Goal: Information Seeking & Learning: Learn about a topic

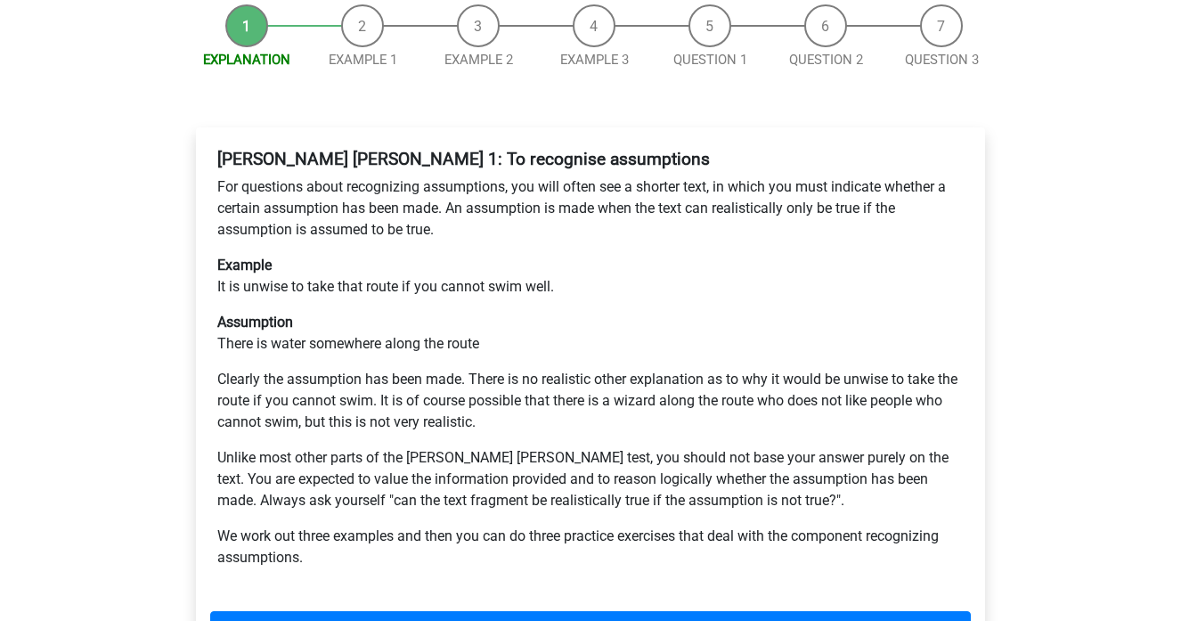
scroll to position [241, 0]
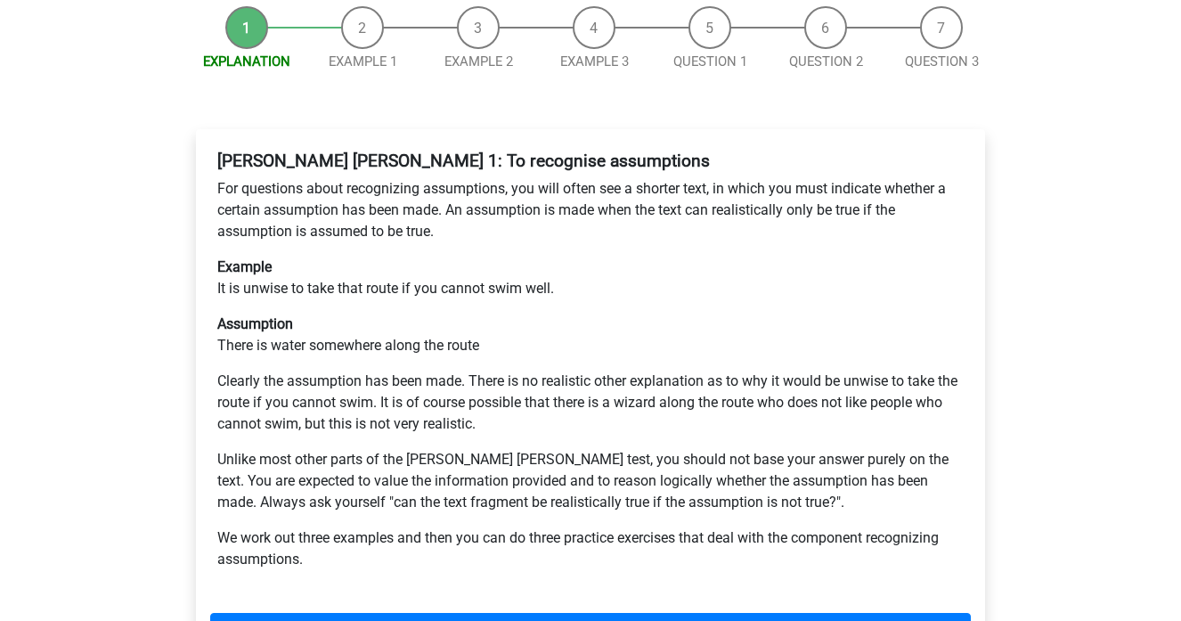
drag, startPoint x: 272, startPoint y: 186, endPoint x: 397, endPoint y: 191, distance: 124.8
click at [397, 191] on div "Watson Glaser 1: To recognise assumptions For questions about recognizing assum…" at bounding box center [590, 367] width 760 height 448
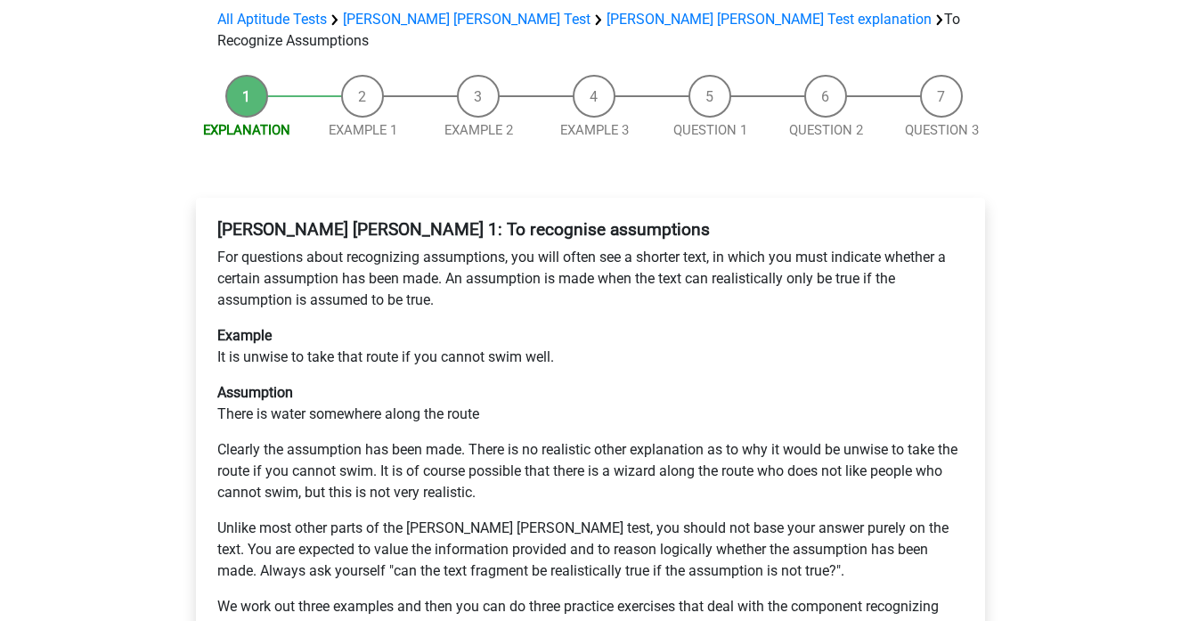
scroll to position [175, 0]
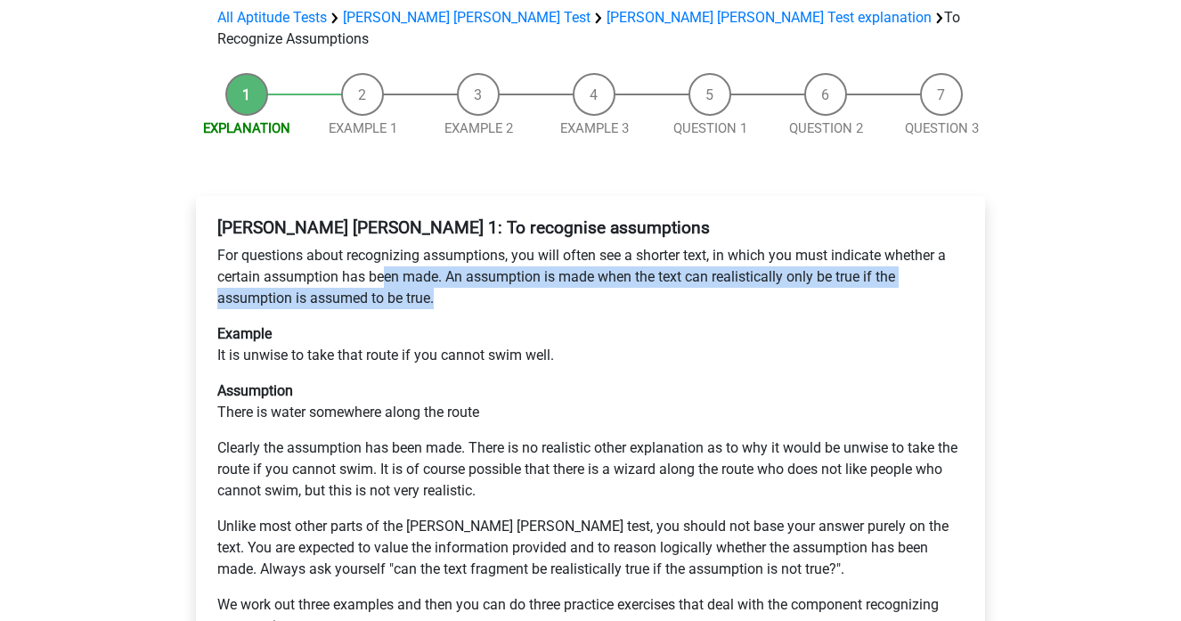
drag, startPoint x: 474, startPoint y: 241, endPoint x: 386, endPoint y: 201, distance: 96.0
click at [386, 245] on p "For questions about recognizing assumptions, you will often see a shorter text,…" at bounding box center [590, 277] width 746 height 64
drag, startPoint x: 452, startPoint y: 213, endPoint x: 483, endPoint y: 249, distance: 48.0
click at [483, 249] on div "Watson Glaser 1: To recognise assumptions For questions about recognizing assum…" at bounding box center [590, 434] width 760 height 448
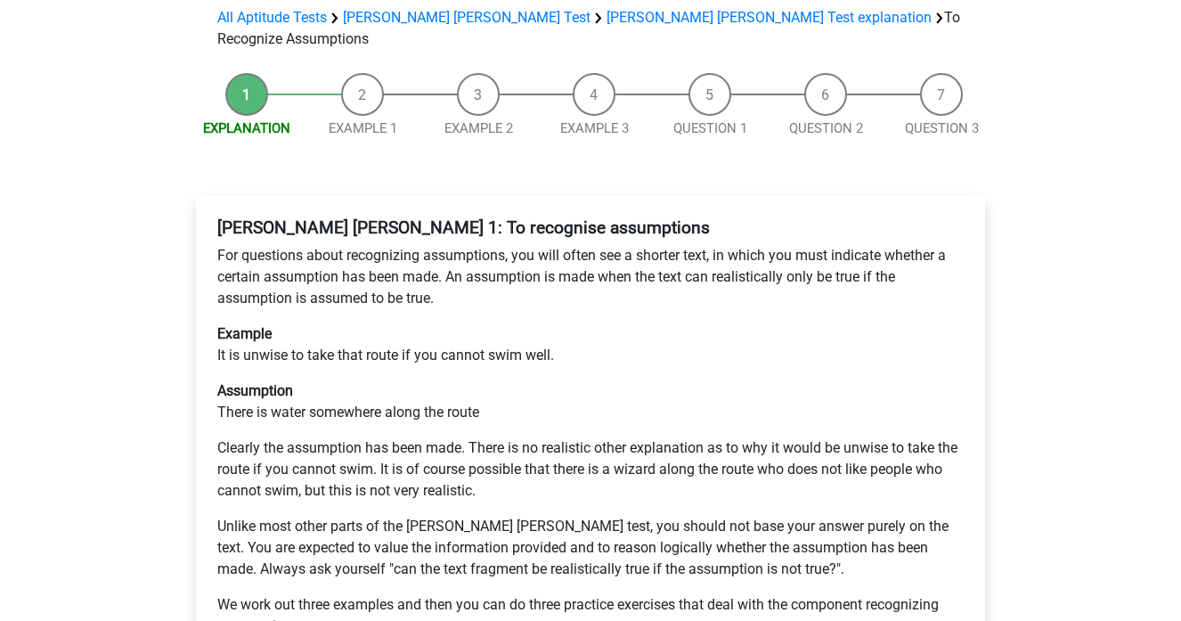
click at [483, 249] on div "Watson Glaser 1: To recognise assumptions For questions about recognizing assum…" at bounding box center [590, 434] width 760 height 448
click at [432, 245] on p "For questions about recognizing assumptions, you will often see a shorter text,…" at bounding box center [590, 277] width 746 height 64
drag, startPoint x: 288, startPoint y: 278, endPoint x: 497, endPoint y: 280, distance: 208.3
click at [497, 323] on p "Example It is unwise to take that route if you cannot swim well." at bounding box center [590, 344] width 746 height 43
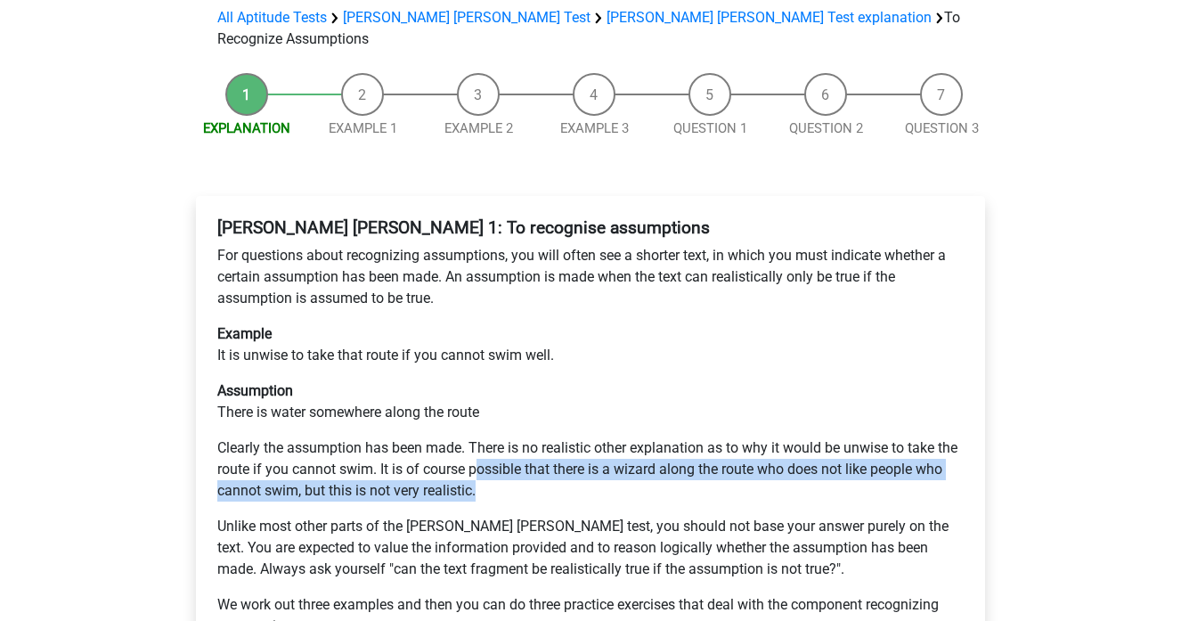
drag, startPoint x: 479, startPoint y: 395, endPoint x: 535, endPoint y: 431, distance: 66.4
click at [535, 437] on p "Clearly the assumption has been made. There is no realistic other explanation a…" at bounding box center [590, 469] width 746 height 64
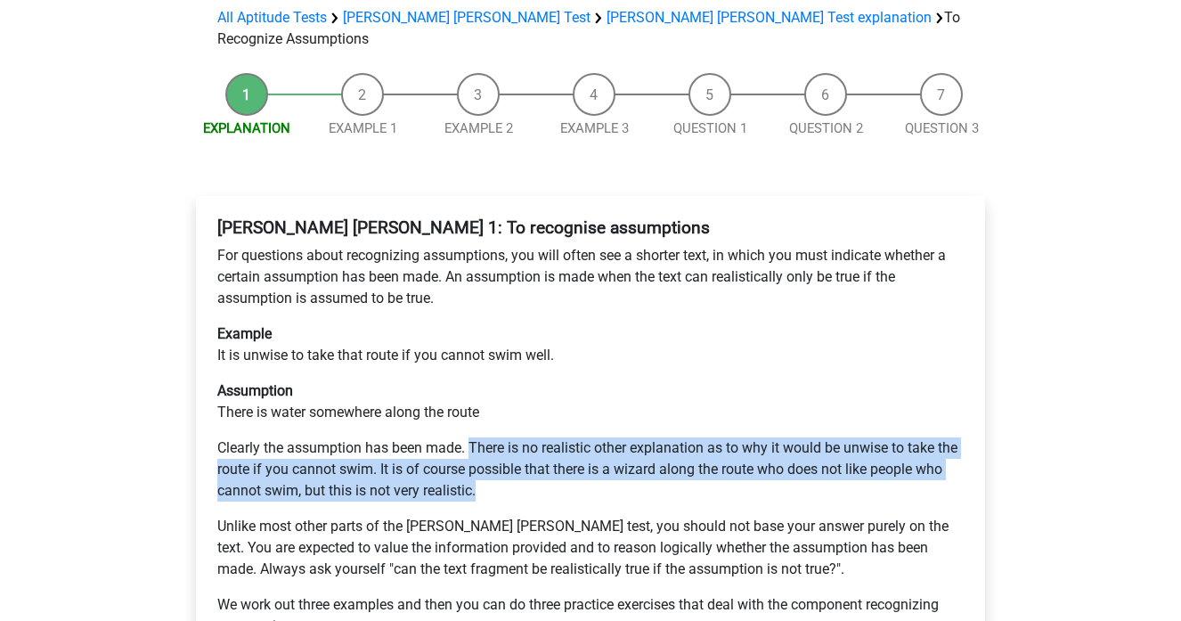
drag, startPoint x: 535, startPoint y: 431, endPoint x: 469, endPoint y: 382, distance: 82.1
click at [469, 437] on p "Clearly the assumption has been made. There is no realistic other explanation a…" at bounding box center [590, 469] width 746 height 64
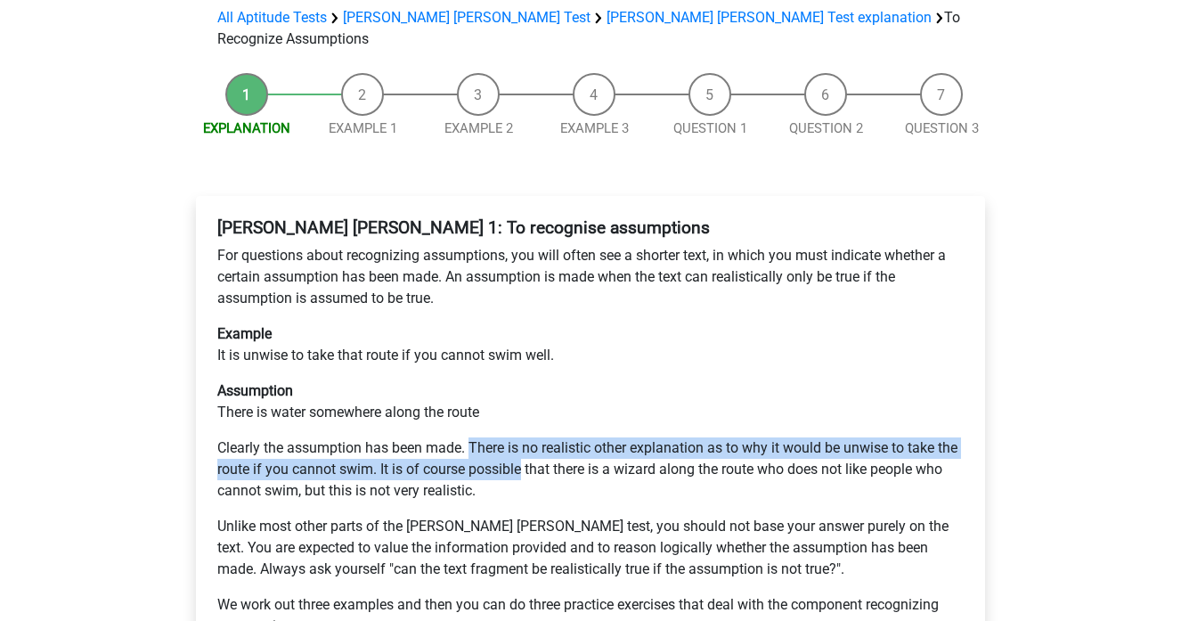
drag, startPoint x: 469, startPoint y: 382, endPoint x: 514, endPoint y: 414, distance: 54.9
click at [514, 437] on p "Clearly the assumption has been made. There is no realistic other explanation a…" at bounding box center [590, 469] width 746 height 64
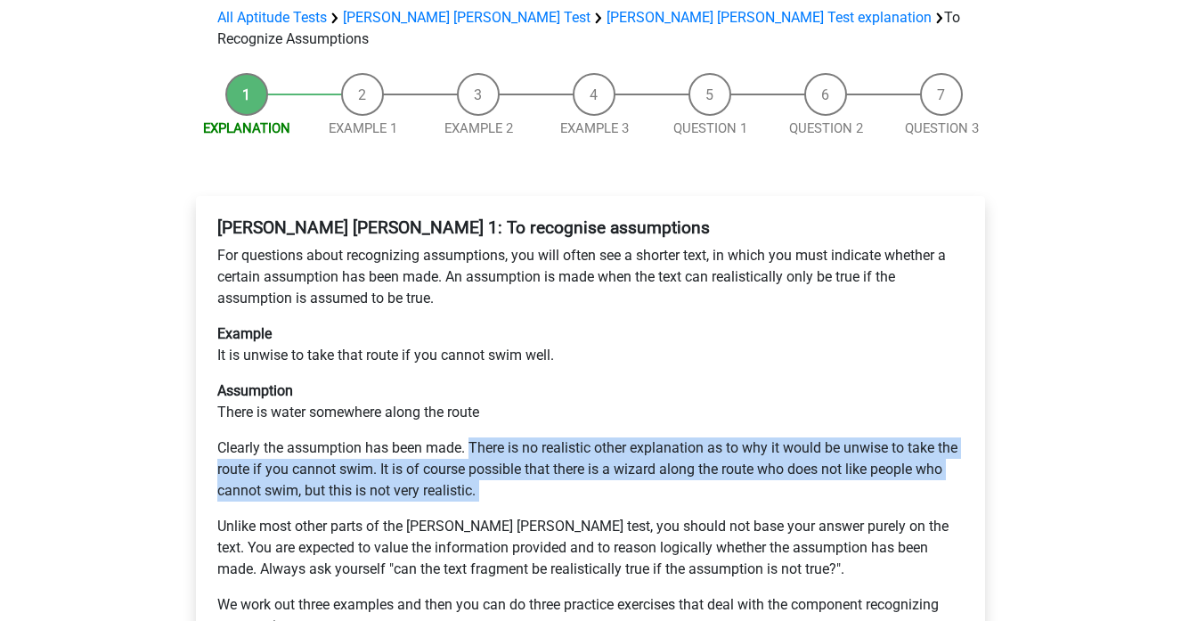
click at [515, 437] on p "Clearly the assumption has been made. There is no realistic other explanation a…" at bounding box center [590, 469] width 746 height 64
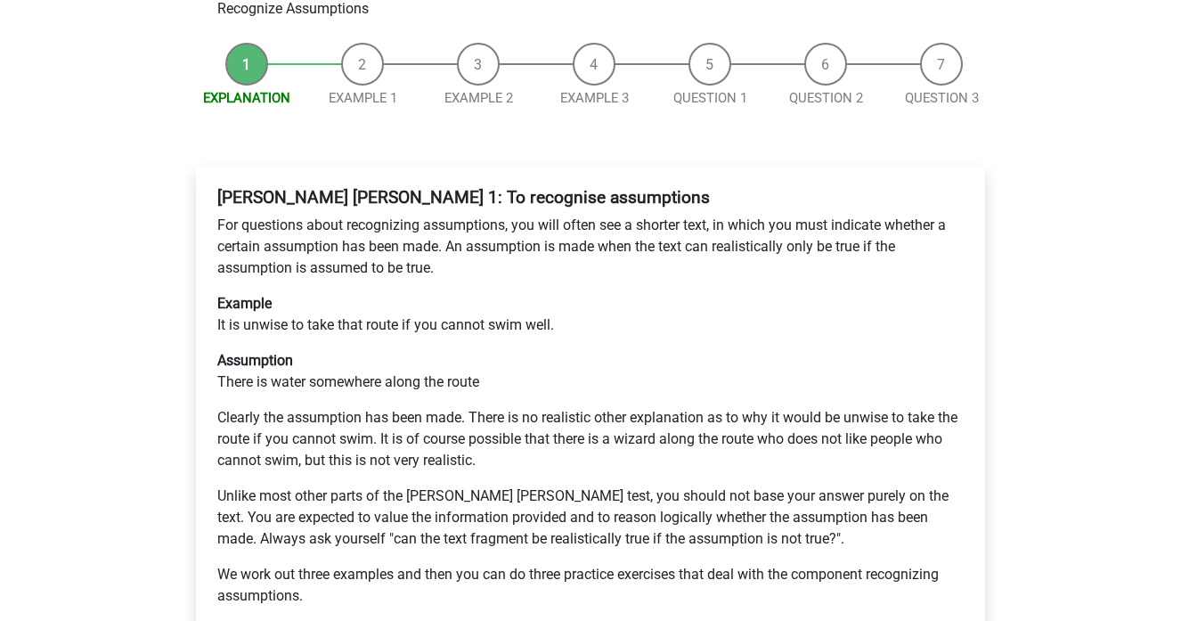
scroll to position [219, 0]
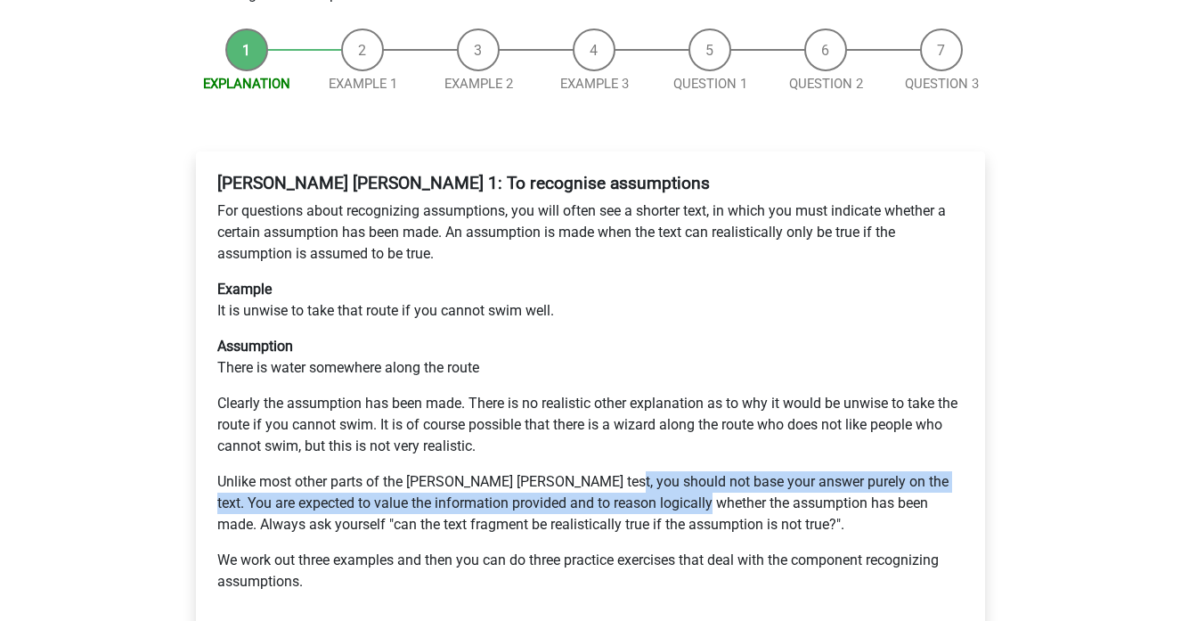
drag, startPoint x: 607, startPoint y: 410, endPoint x: 718, endPoint y: 439, distance: 114.9
click at [719, 471] on p "Unlike most other parts of the Watson Glaser test, you should not base your ans…" at bounding box center [590, 503] width 746 height 64
click at [718, 471] on p "Unlike most other parts of the Watson Glaser test, you should not base your ans…" at bounding box center [590, 503] width 746 height 64
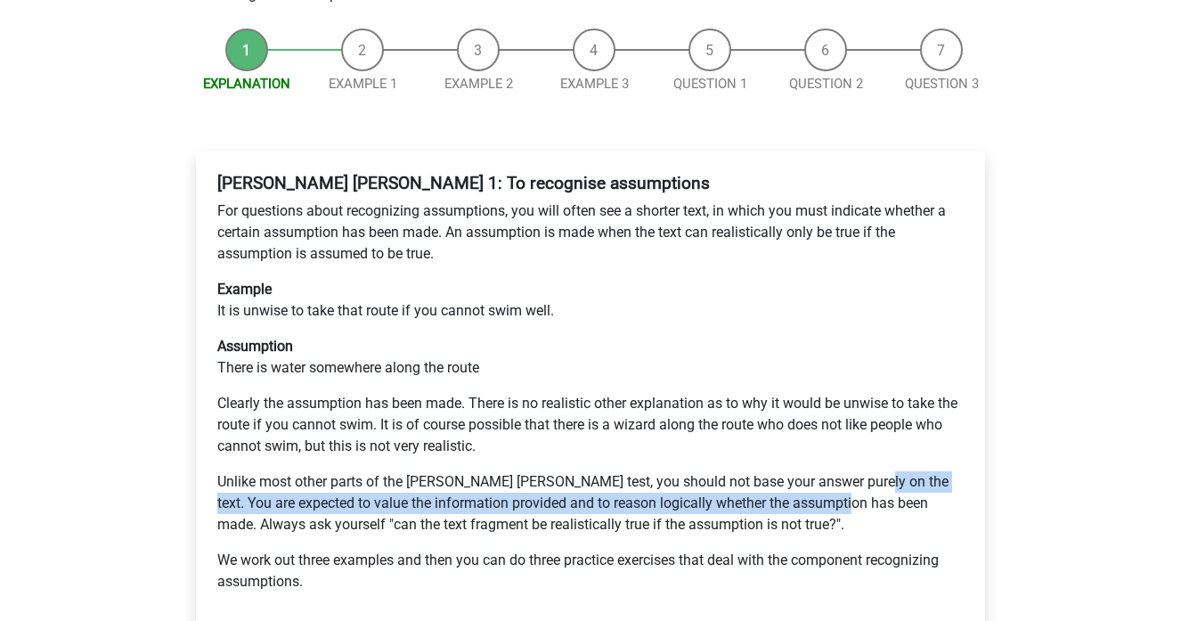
drag, startPoint x: 856, startPoint y: 415, endPoint x: 872, endPoint y: 450, distance: 38.7
click at [873, 471] on p "Unlike most other parts of the Watson Glaser test, you should not base your ans…" at bounding box center [590, 503] width 746 height 64
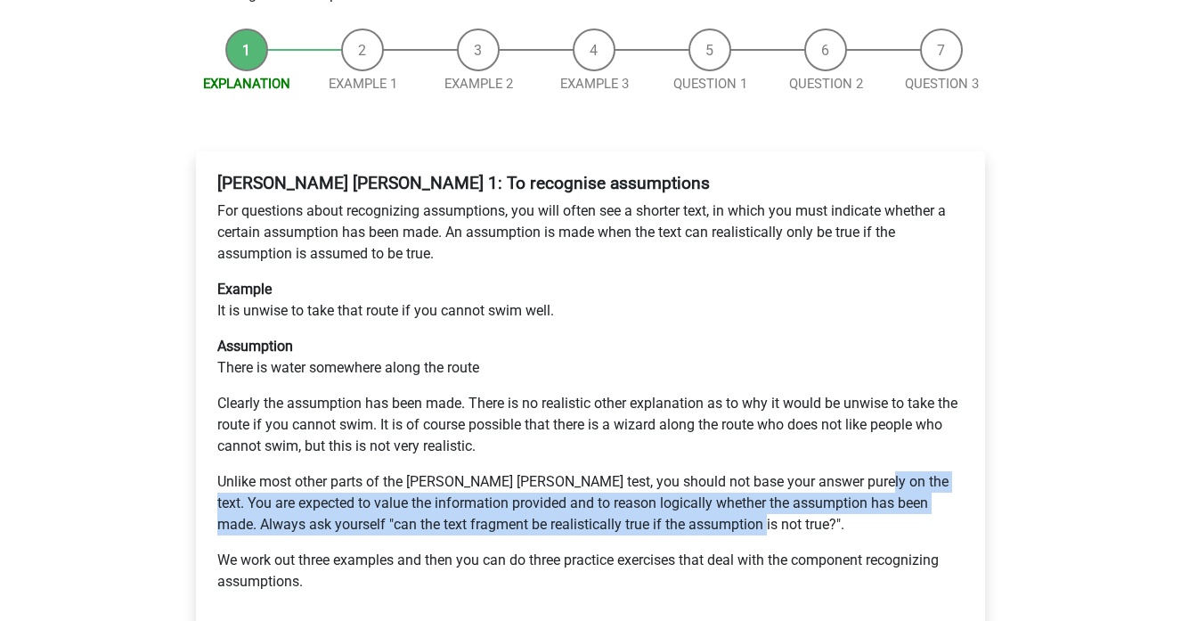
click at [872, 471] on p "Unlike most other parts of the Watson Glaser test, you should not base your ans…" at bounding box center [590, 503] width 746 height 64
drag, startPoint x: 872, startPoint y: 450, endPoint x: 847, endPoint y: 425, distance: 35.9
click at [847, 471] on p "Unlike most other parts of the Watson Glaser test, you should not base your ans…" at bounding box center [590, 503] width 746 height 64
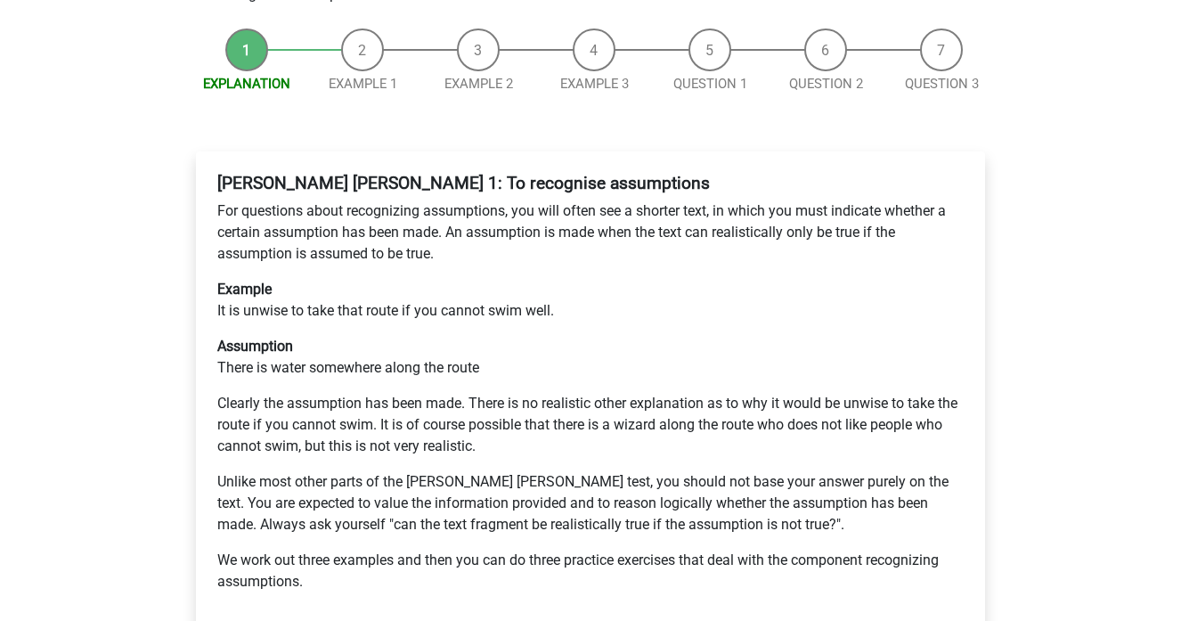
click at [803, 471] on p "Unlike most other parts of the Watson Glaser test, you should not base your ans…" at bounding box center [590, 503] width 746 height 64
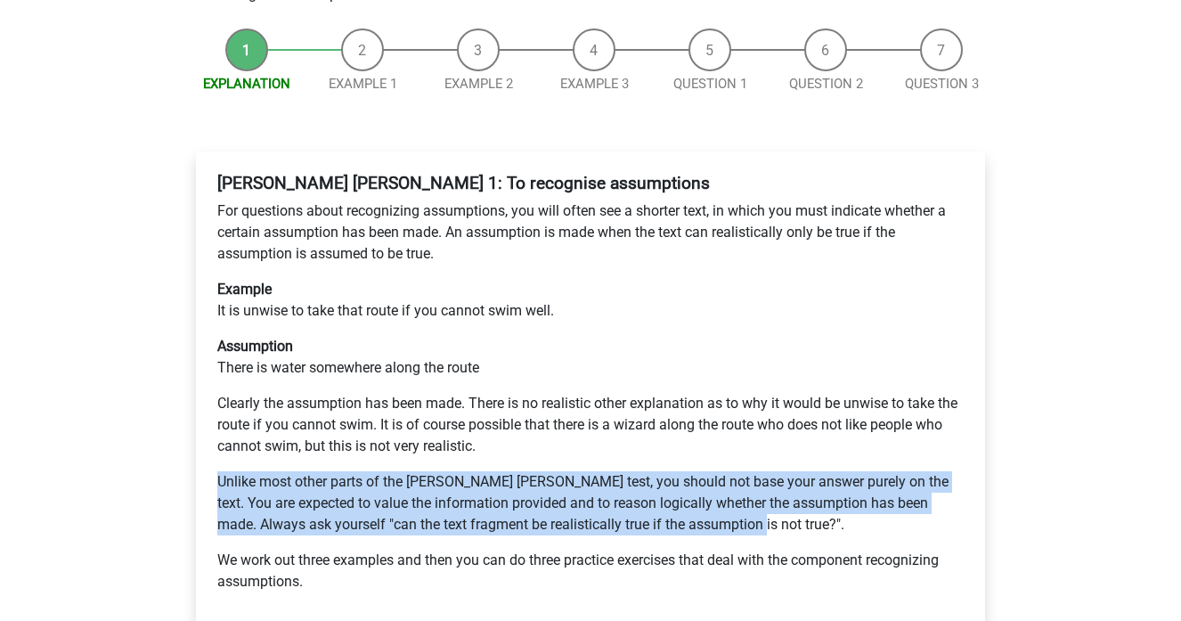
drag, startPoint x: 803, startPoint y: 469, endPoint x: 754, endPoint y: 402, distance: 83.5
click at [754, 402] on div "Watson Glaser 1: To recognise assumptions For questions about recognizing assum…" at bounding box center [590, 390] width 760 height 448
drag, startPoint x: 754, startPoint y: 402, endPoint x: 775, endPoint y: 454, distance: 56.4
click at [775, 455] on div "Watson Glaser 1: To recognise assumptions For questions about recognizing assum…" at bounding box center [590, 390] width 760 height 448
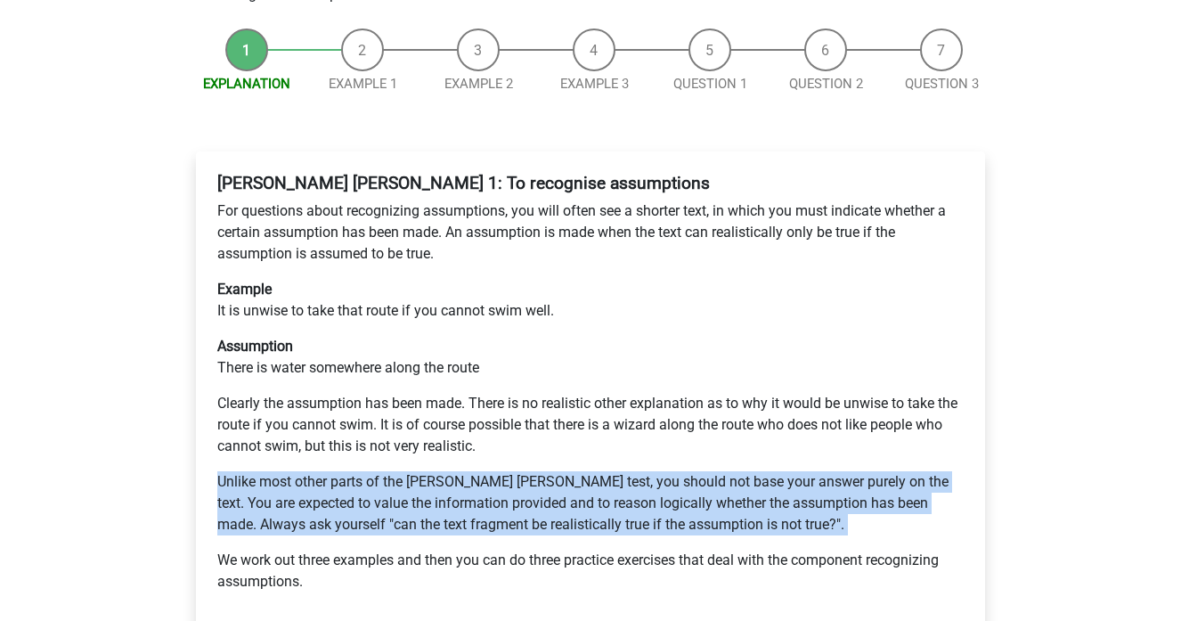
click at [775, 471] on p "Unlike most other parts of the Watson Glaser test, you should not base your ans…" at bounding box center [590, 503] width 746 height 64
drag, startPoint x: 775, startPoint y: 454, endPoint x: 718, endPoint y: 398, distance: 79.3
click at [718, 398] on div "Watson Glaser 1: To recognise assumptions For questions about recognizing assum…" at bounding box center [590, 390] width 760 height 448
drag, startPoint x: 718, startPoint y: 398, endPoint x: 772, endPoint y: 460, distance: 82.1
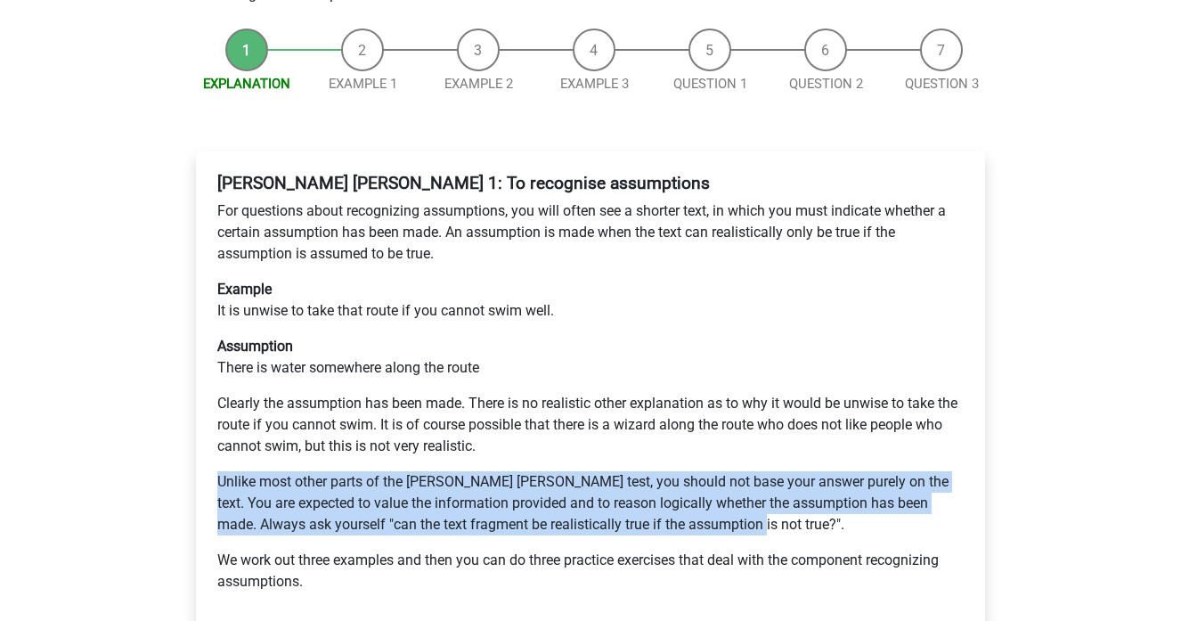
click at [772, 460] on div "Watson Glaser 1: To recognise assumptions For questions about recognizing assum…" at bounding box center [590, 390] width 760 height 448
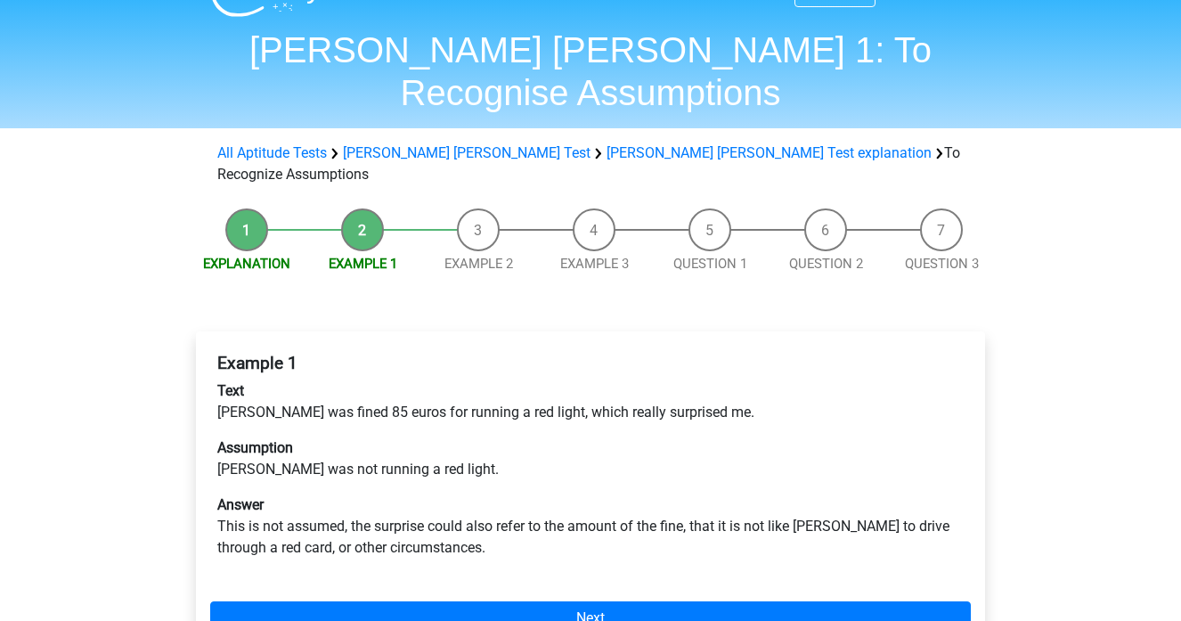
scroll to position [52, 0]
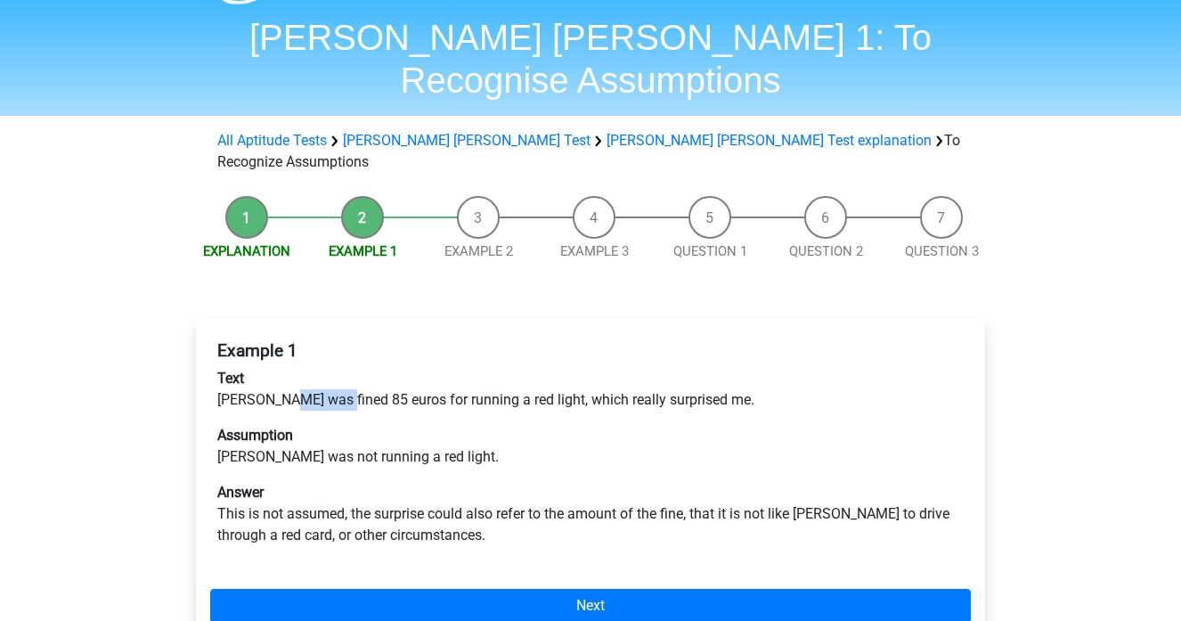
drag, startPoint x: 282, startPoint y: 325, endPoint x: 346, endPoint y: 351, distance: 69.1
click at [346, 351] on div "Example 1 Text Peter was fined 85 euros for running a red light, which really s…" at bounding box center [590, 450] width 760 height 234
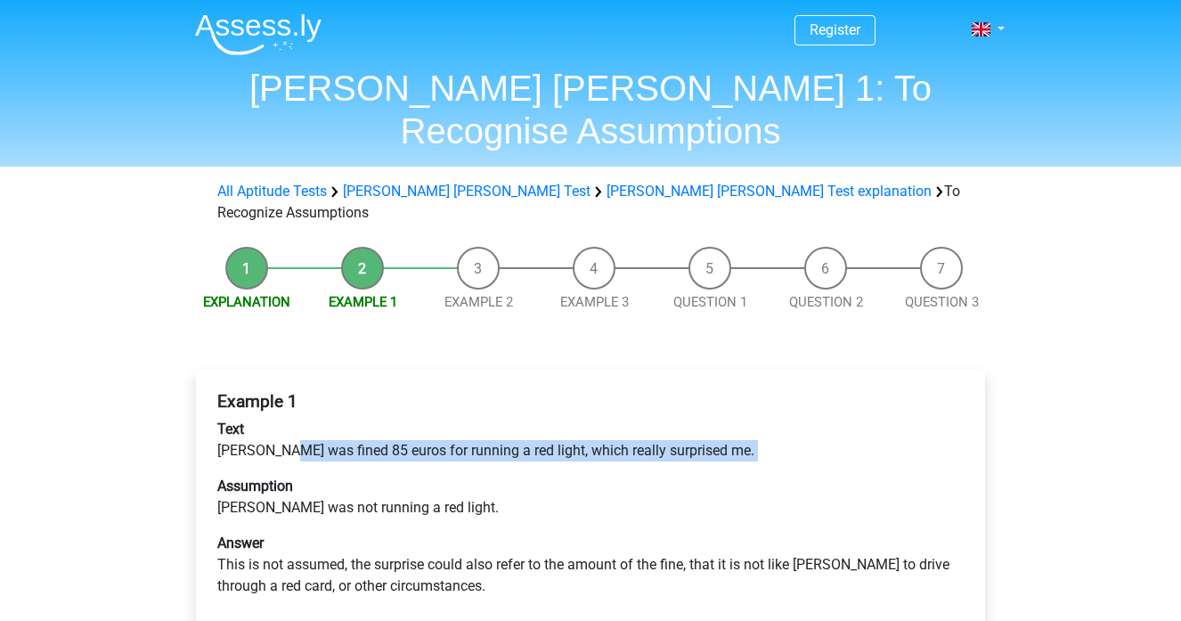
scroll to position [0, 0]
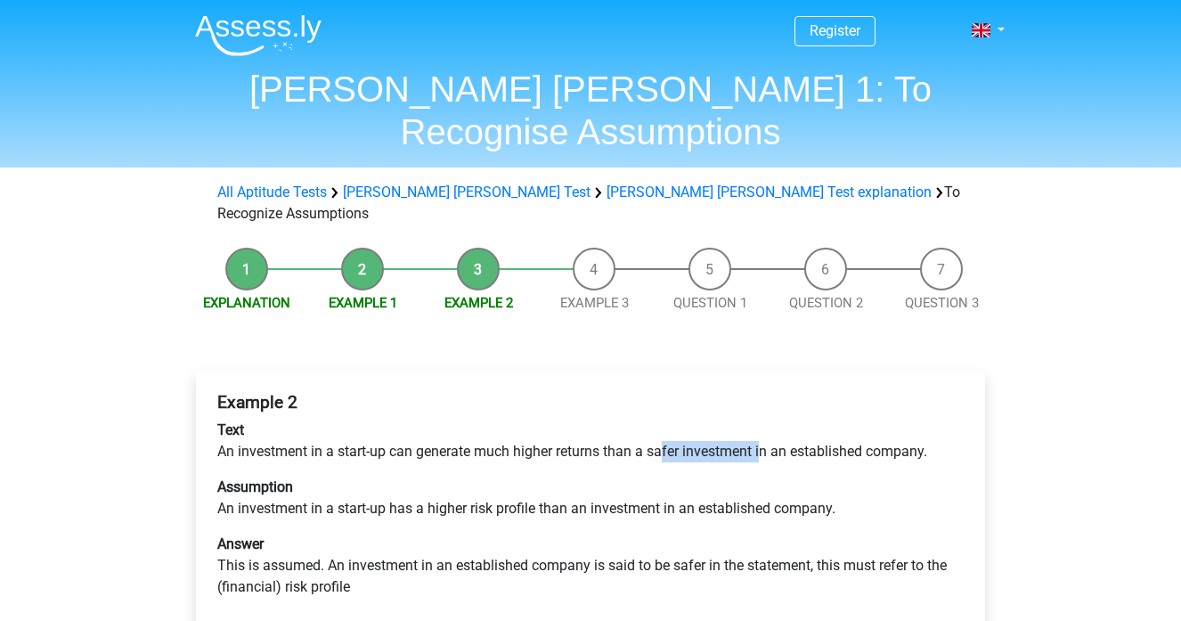
drag, startPoint x: 664, startPoint y: 388, endPoint x: 766, endPoint y: 388, distance: 101.5
click at [766, 419] on p "Text An investment in a start-up can generate much higher returns than a safer …" at bounding box center [590, 440] width 746 height 43
drag, startPoint x: 736, startPoint y: 386, endPoint x: 606, endPoint y: 386, distance: 130.0
click at [606, 419] on p "Text An investment in a start-up can generate much higher returns than a safer …" at bounding box center [590, 440] width 746 height 43
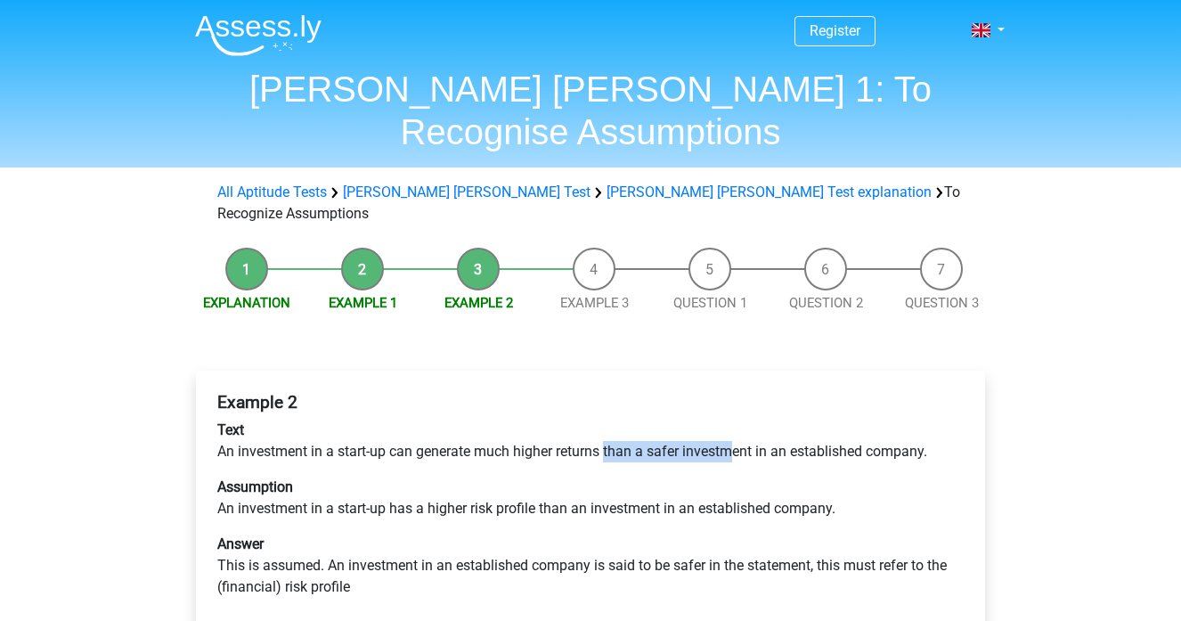
click at [606, 419] on p "Text An investment in a start-up can generate much higher returns than a safer …" at bounding box center [590, 440] width 746 height 43
drag, startPoint x: 606, startPoint y: 386, endPoint x: 899, endPoint y: 395, distance: 293.1
click at [899, 419] on p "Text An investment in a start-up can generate much higher returns than a safer …" at bounding box center [590, 440] width 746 height 43
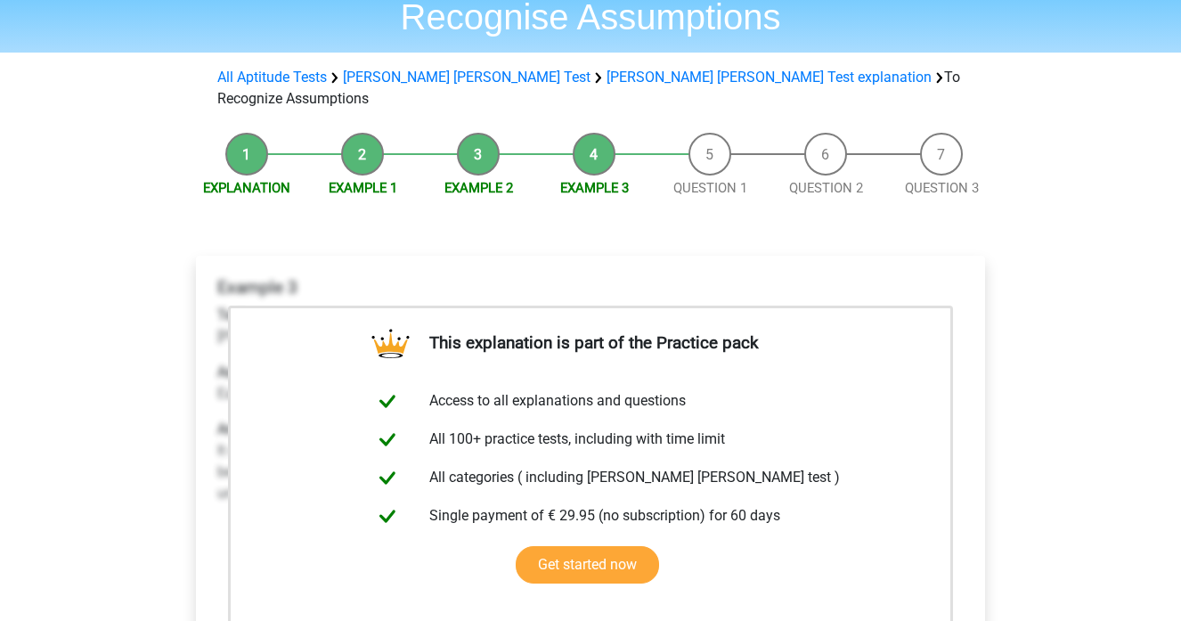
scroll to position [116, 0]
click at [566, 545] on link "Get started now" at bounding box center [586, 563] width 143 height 37
click at [704, 132] on li "Question 1" at bounding box center [710, 164] width 116 height 65
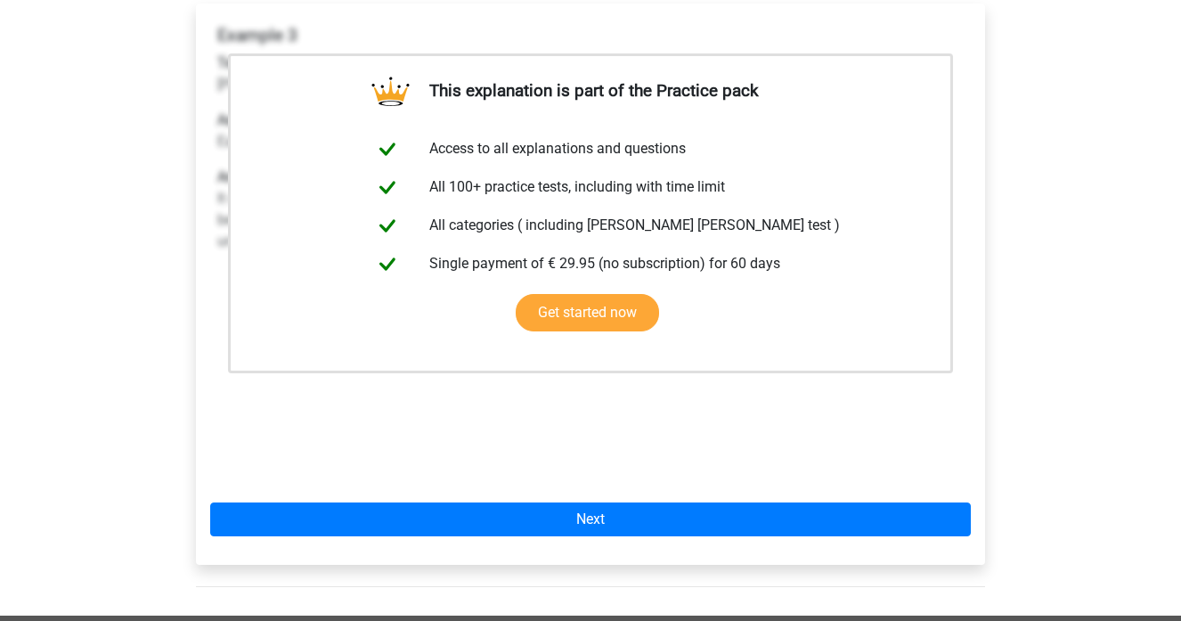
scroll to position [388, 0]
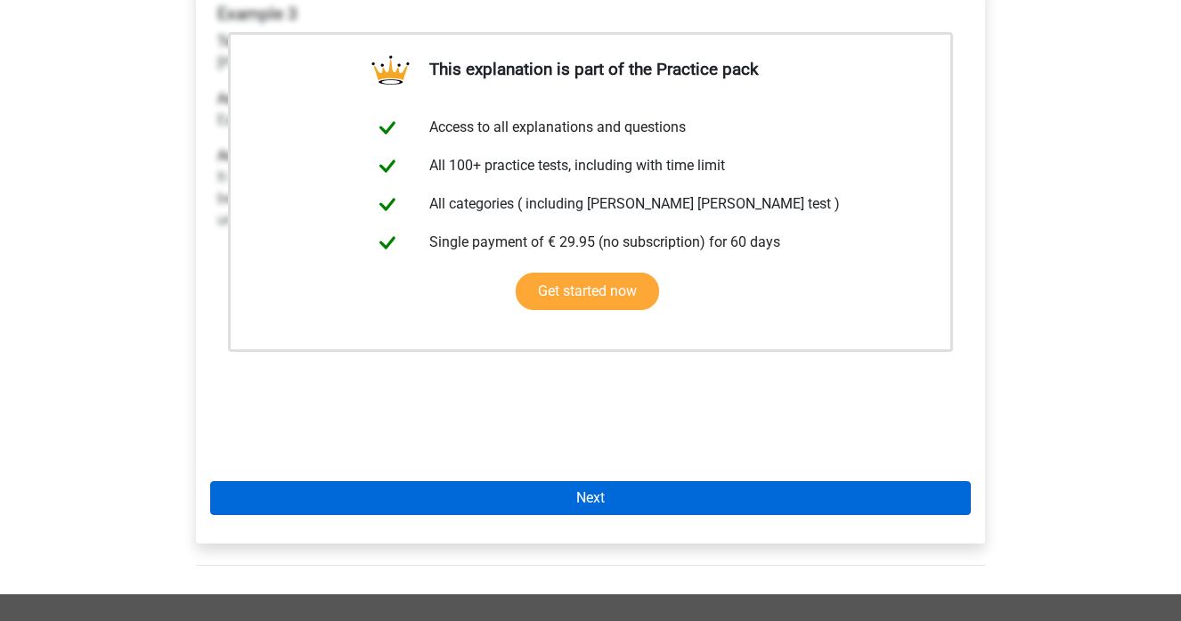
click at [645, 481] on link "Next" at bounding box center [590, 498] width 760 height 34
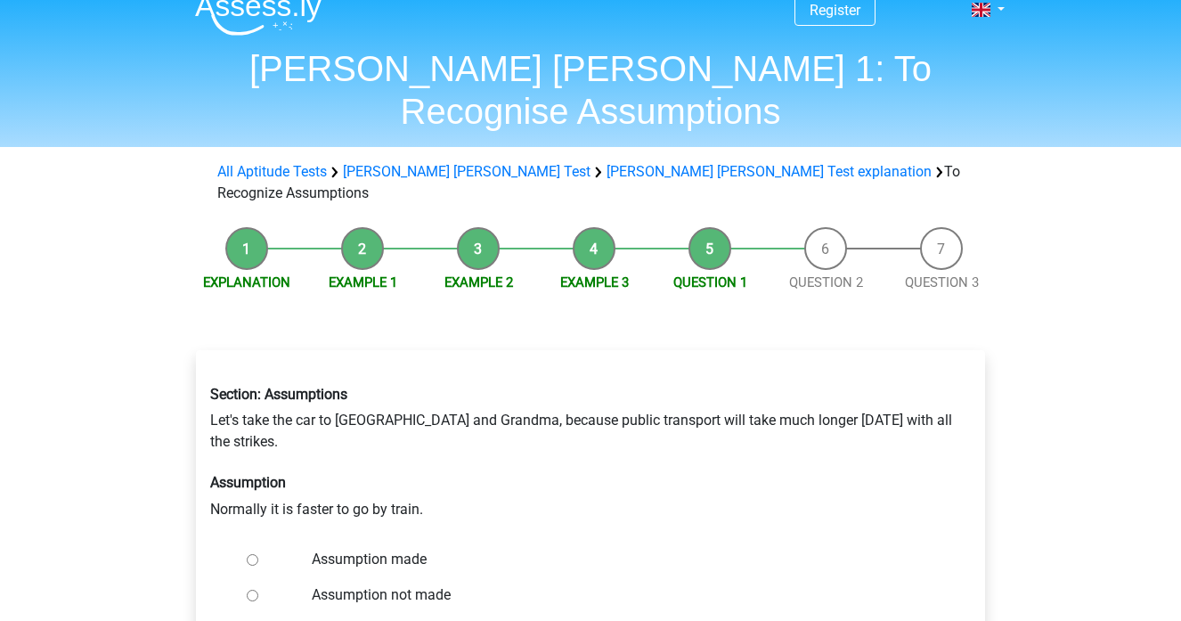
scroll to position [38, 0]
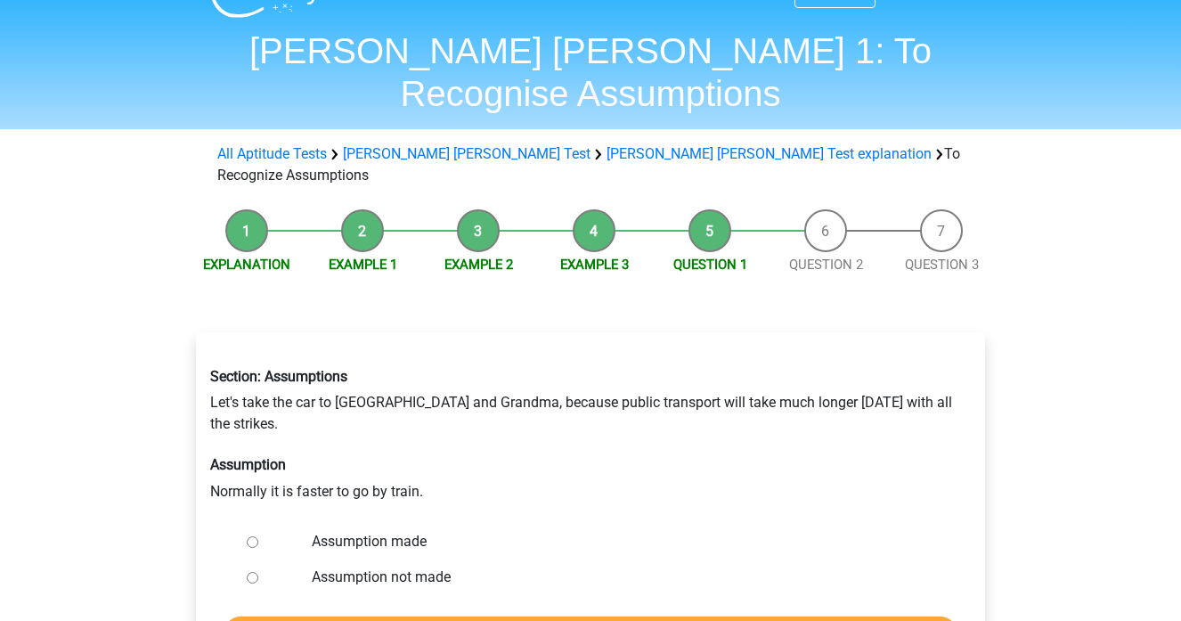
click at [422, 566] on label "Assumption not made" at bounding box center [620, 576] width 616 height 21
click at [258, 572] on input "Assumption not made" at bounding box center [253, 578] width 12 height 12
radio input "true"
click at [453, 616] on input "Check" at bounding box center [590, 633] width 734 height 34
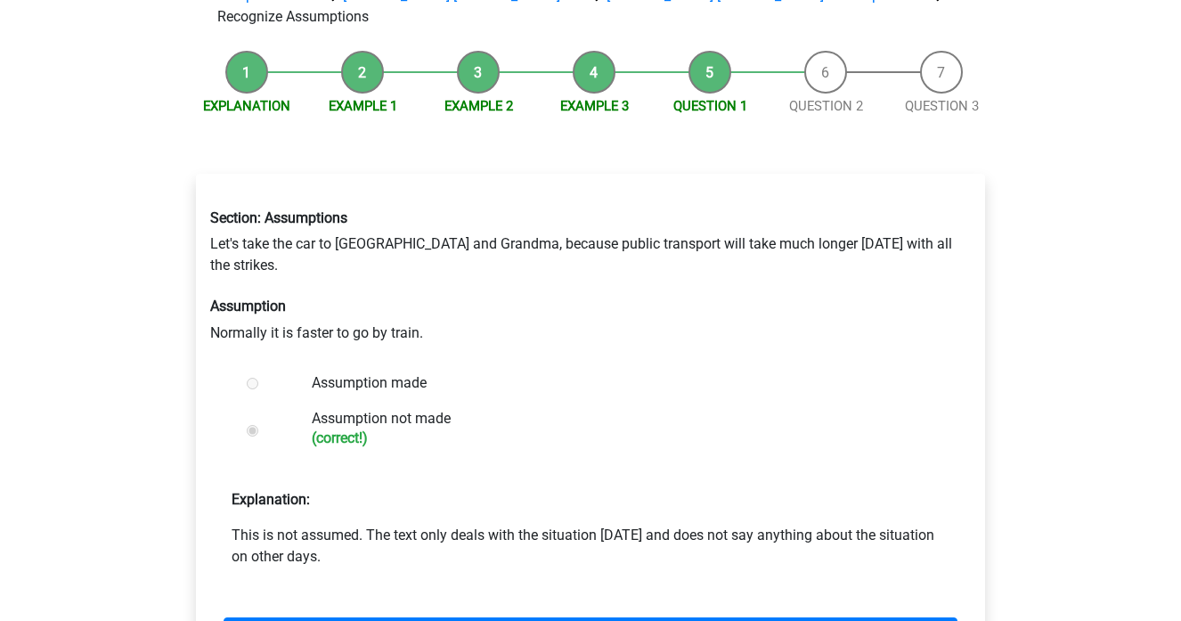
scroll to position [200, 0]
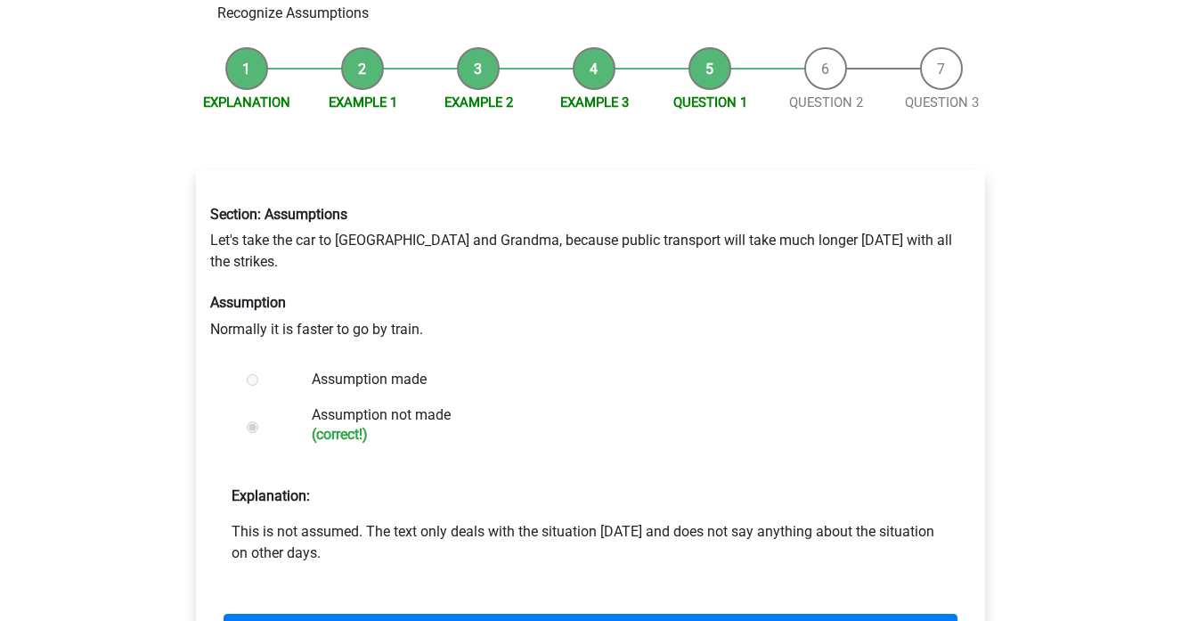
drag, startPoint x: 452, startPoint y: 466, endPoint x: 370, endPoint y: 442, distance: 85.1
click at [370, 521] on p "This is not assumed. The text only deals with the situation [DATE] and does not…" at bounding box center [590, 542] width 718 height 43
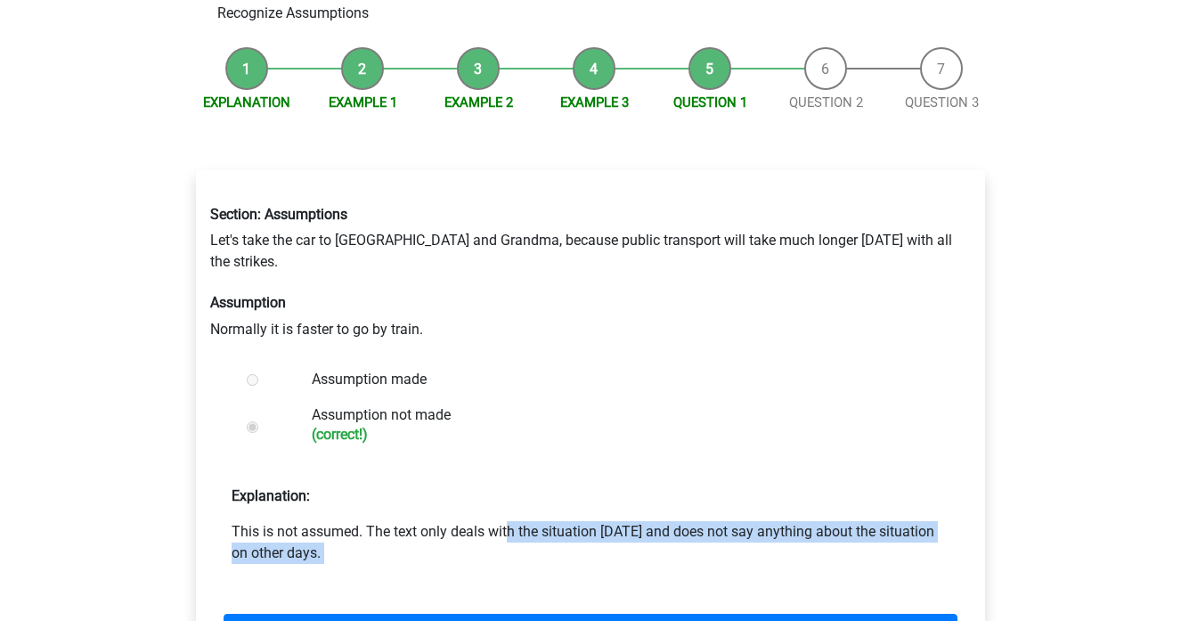
drag, startPoint x: 370, startPoint y: 442, endPoint x: 330, endPoint y: 454, distance: 41.7
click at [330, 521] on p "This is not assumed. The text only deals with the situation [DATE] and does not…" at bounding box center [590, 542] width 718 height 43
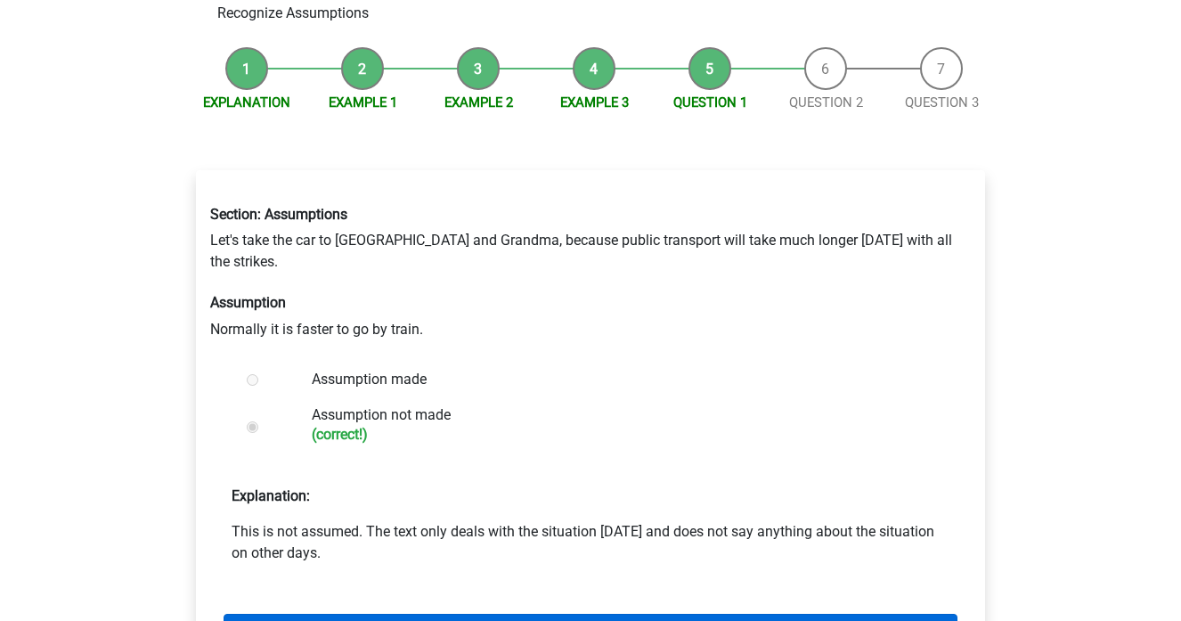
click at [349, 613] on link "Next question" at bounding box center [590, 630] width 734 height 34
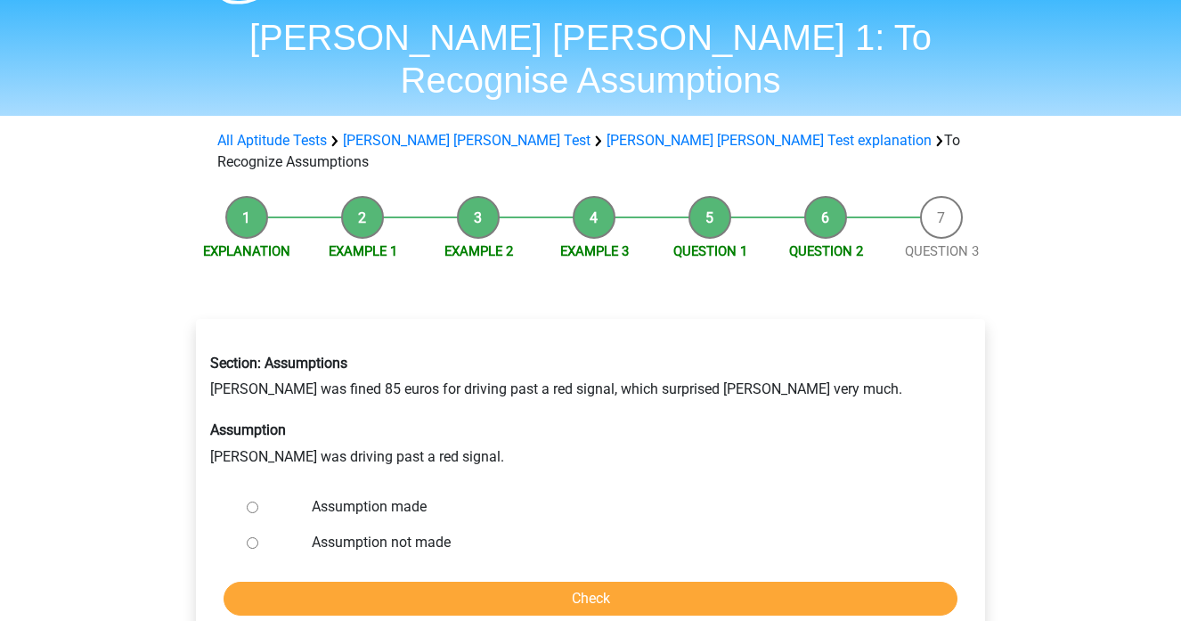
scroll to position [53, 0]
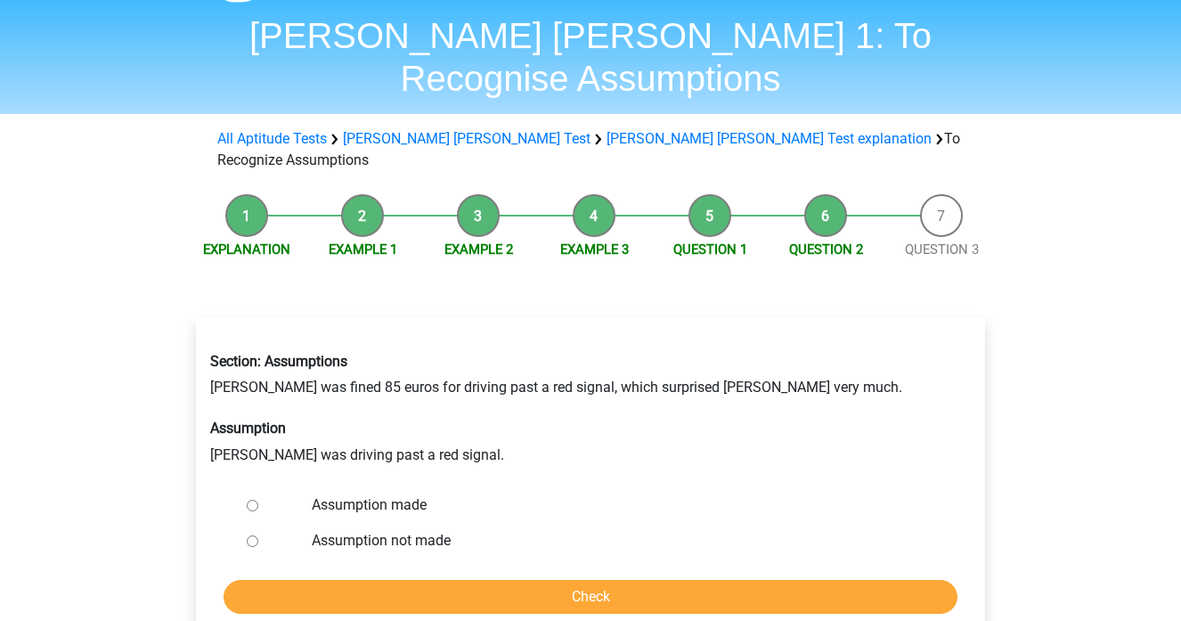
click at [409, 530] on label "Assumption not made" at bounding box center [620, 540] width 616 height 21
click at [258, 535] on input "Assumption not made" at bounding box center [253, 541] width 12 height 12
radio input "true"
click at [429, 580] on input "Check" at bounding box center [590, 597] width 734 height 34
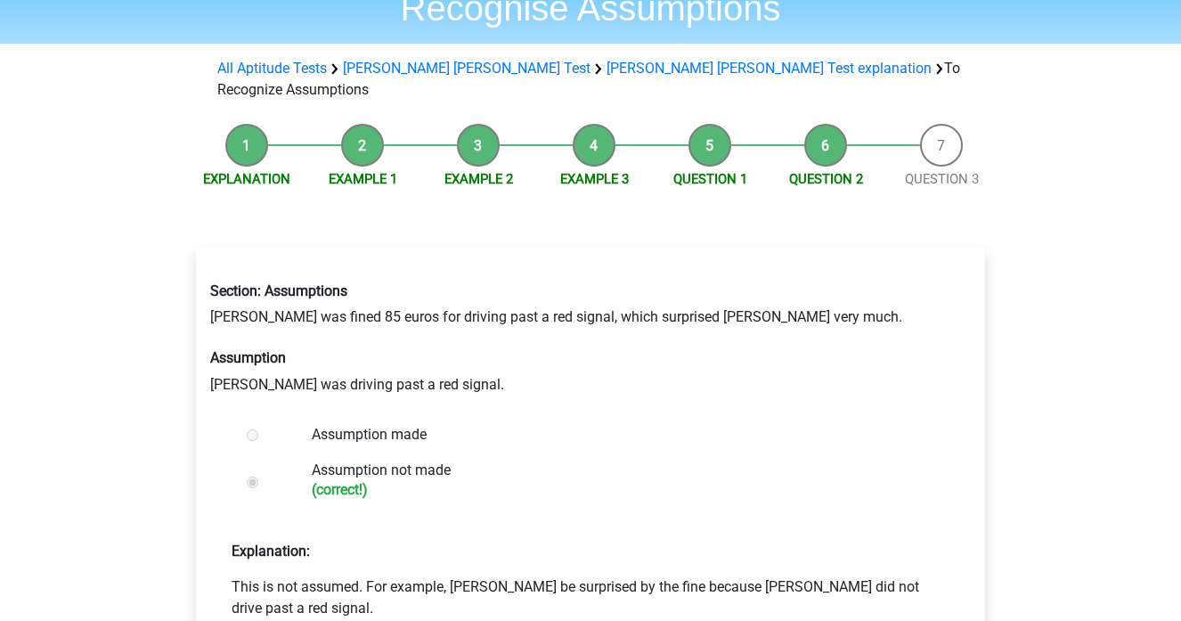
scroll to position [130, 0]
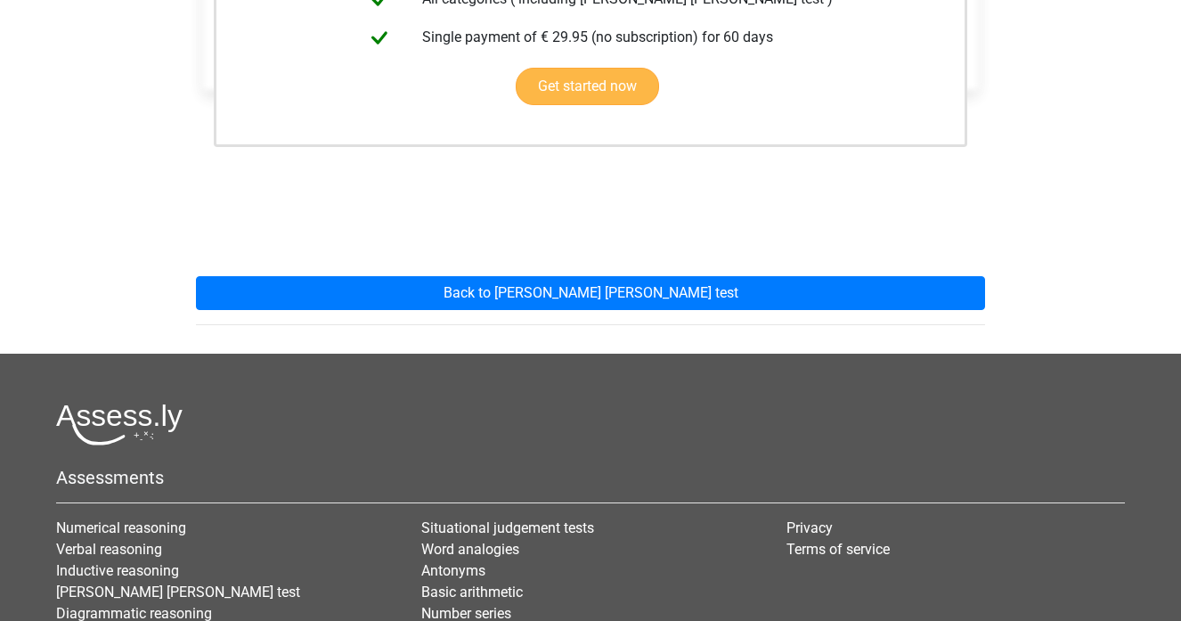
scroll to position [619, 0]
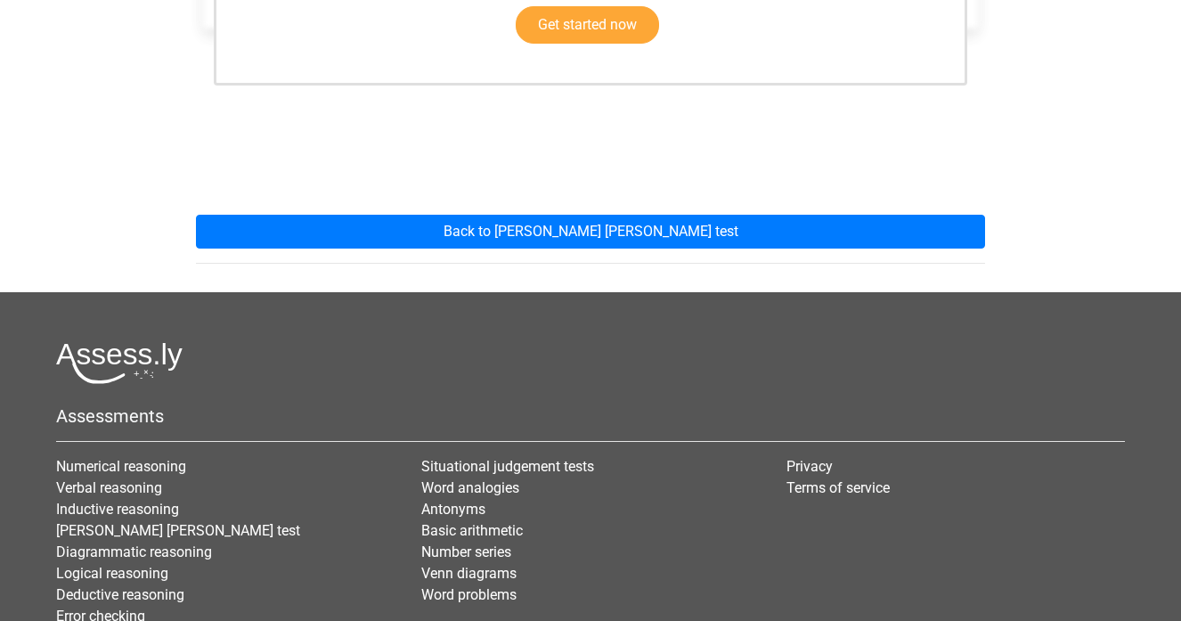
click at [450, 188] on div "This explanation is part of the Practice pack Access to all explanations and qu…" at bounding box center [590, 4] width 817 height 576
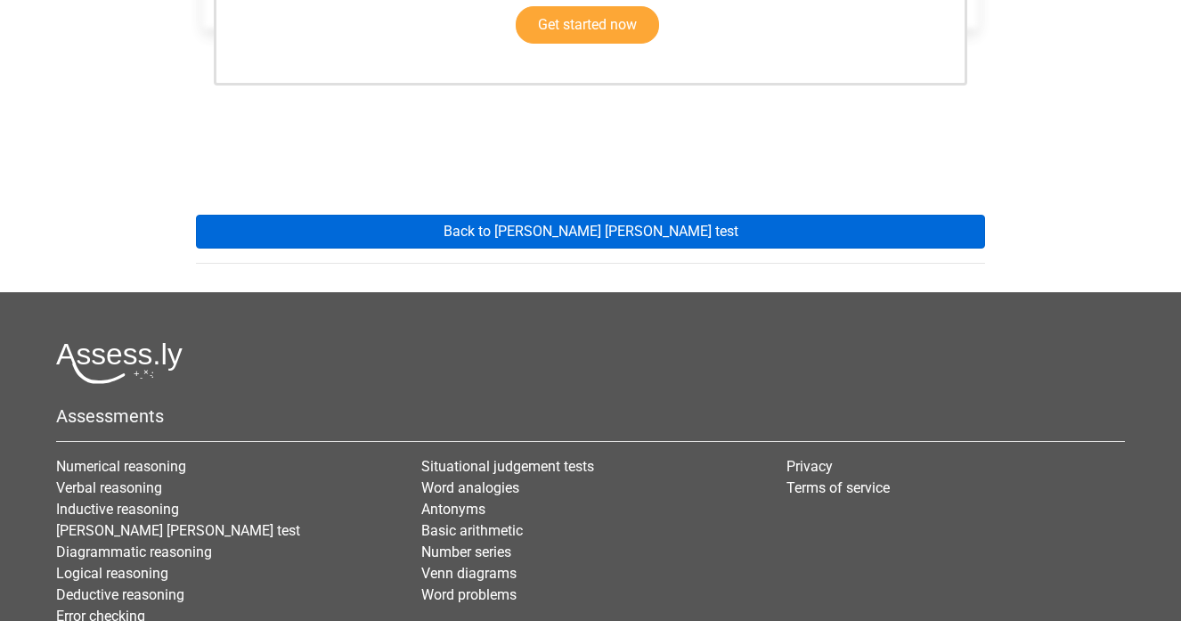
click at [459, 215] on link "Back to [PERSON_NAME] [PERSON_NAME] test" at bounding box center [590, 232] width 789 height 34
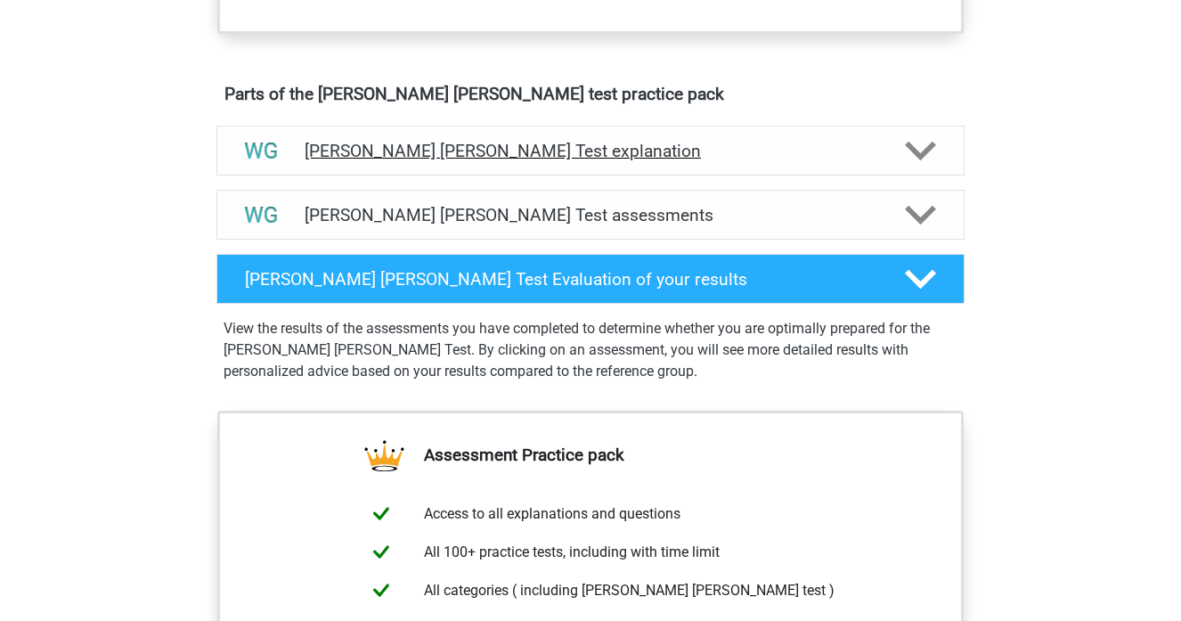
scroll to position [956, 0]
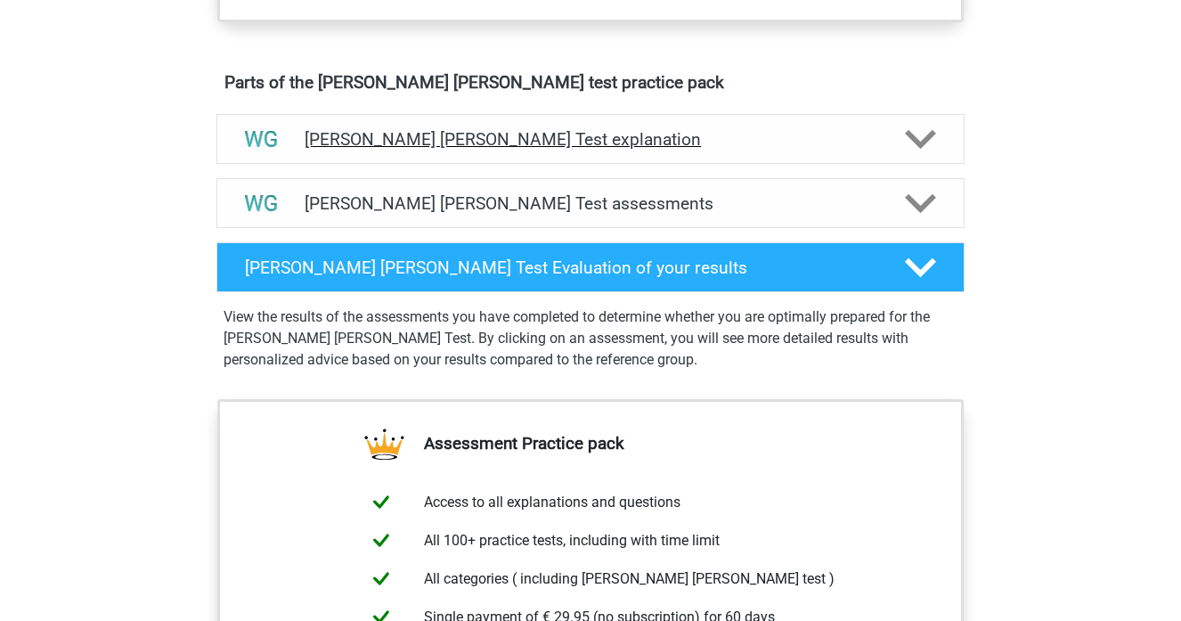
click at [461, 144] on h4 "[PERSON_NAME] [PERSON_NAME] Test explanation" at bounding box center [590, 139] width 572 height 20
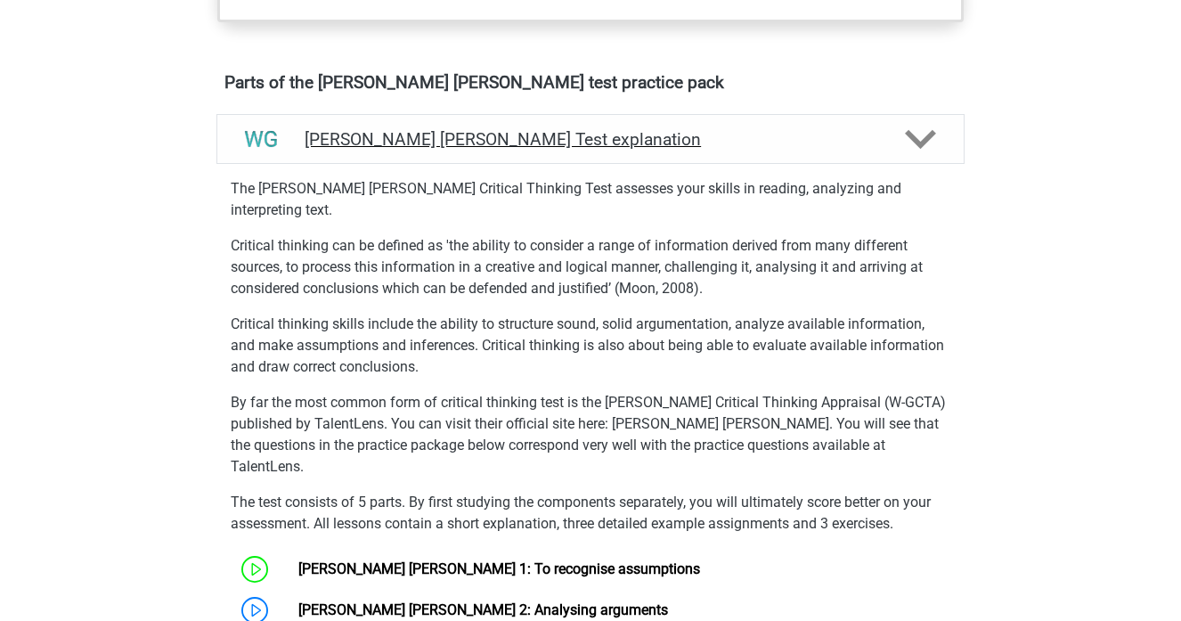
click at [461, 145] on h4 "Watson Glaser Test explanation" at bounding box center [590, 139] width 572 height 20
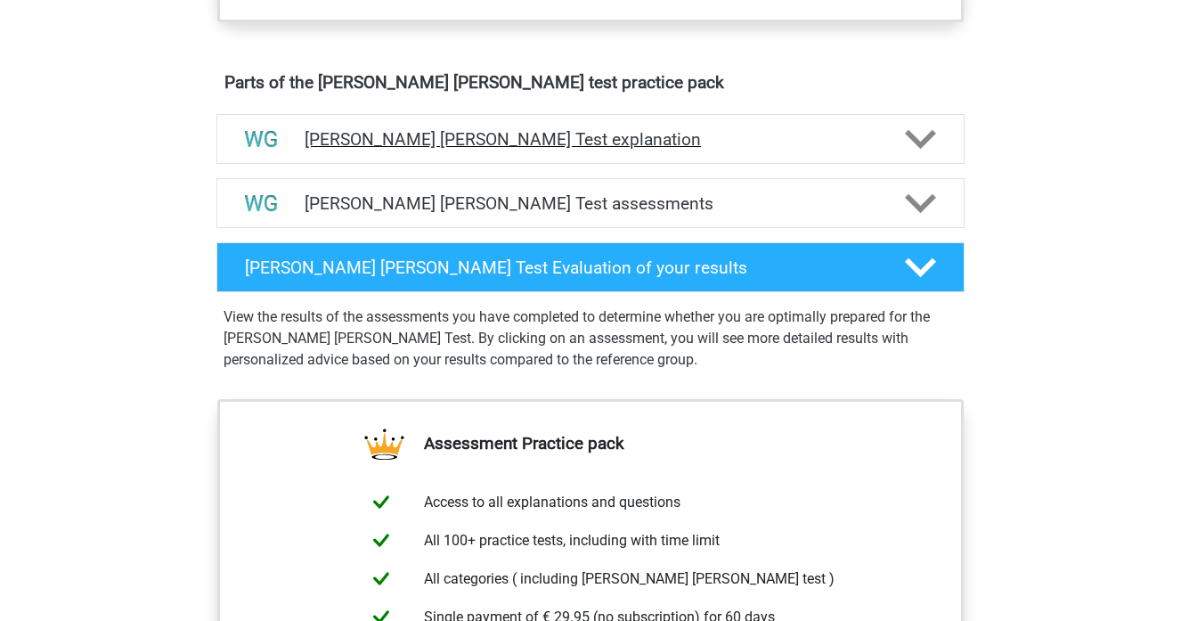
click at [461, 145] on h4 "Watson Glaser Test explanation" at bounding box center [590, 139] width 572 height 20
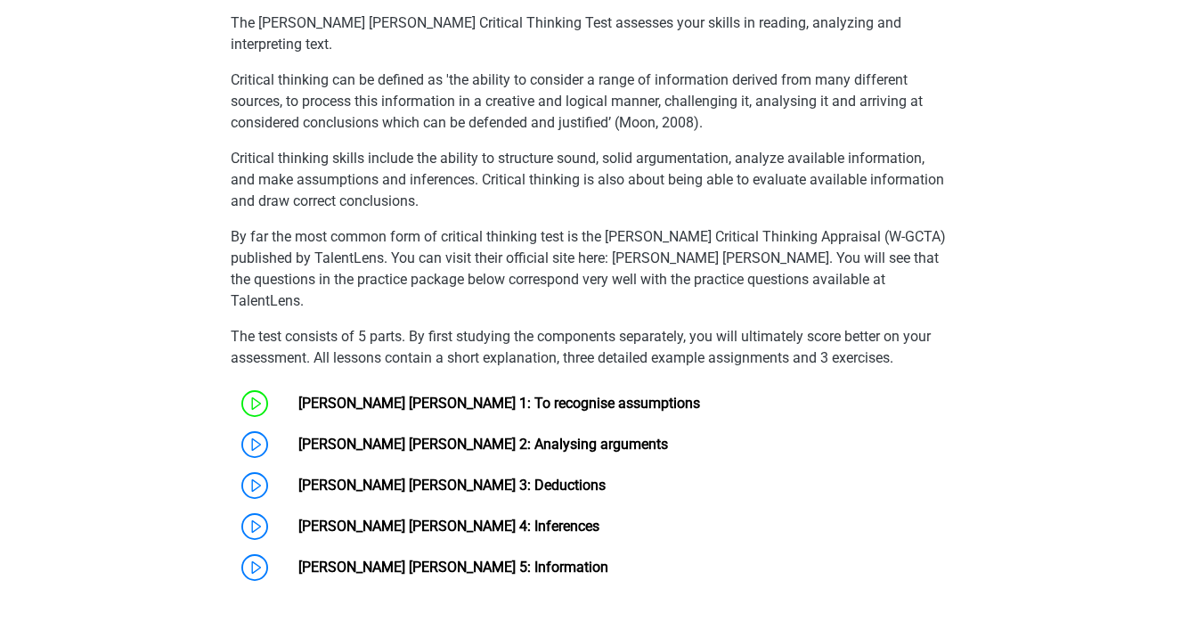
scroll to position [1130, 0]
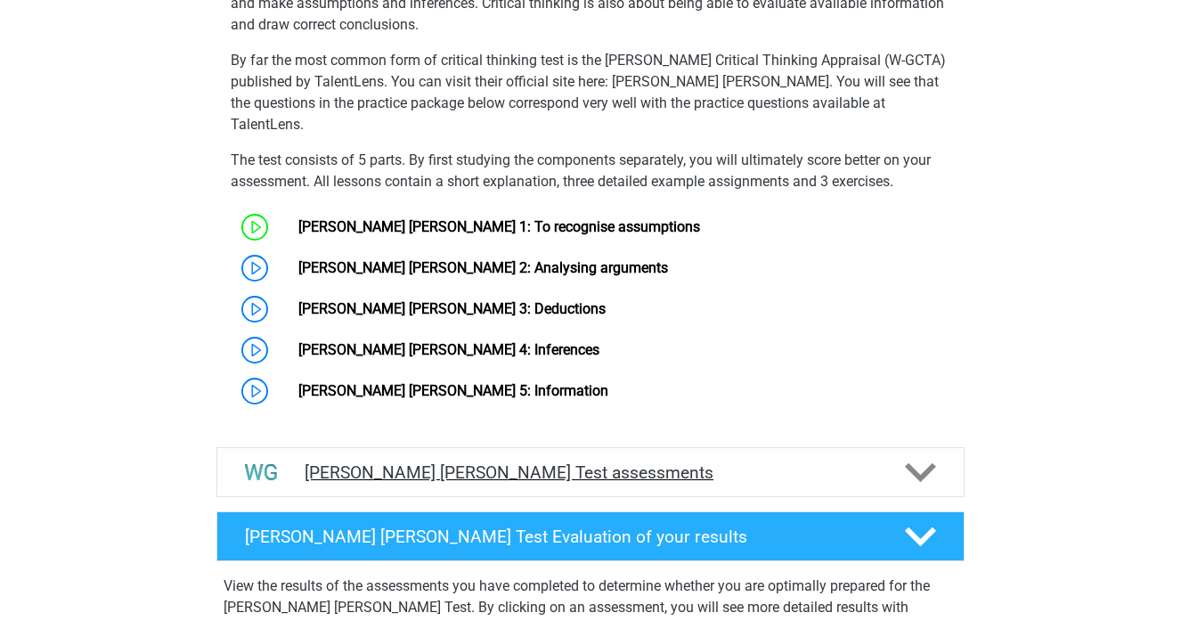
click at [466, 462] on h4 "Watson Glaser Test assessments" at bounding box center [590, 472] width 572 height 20
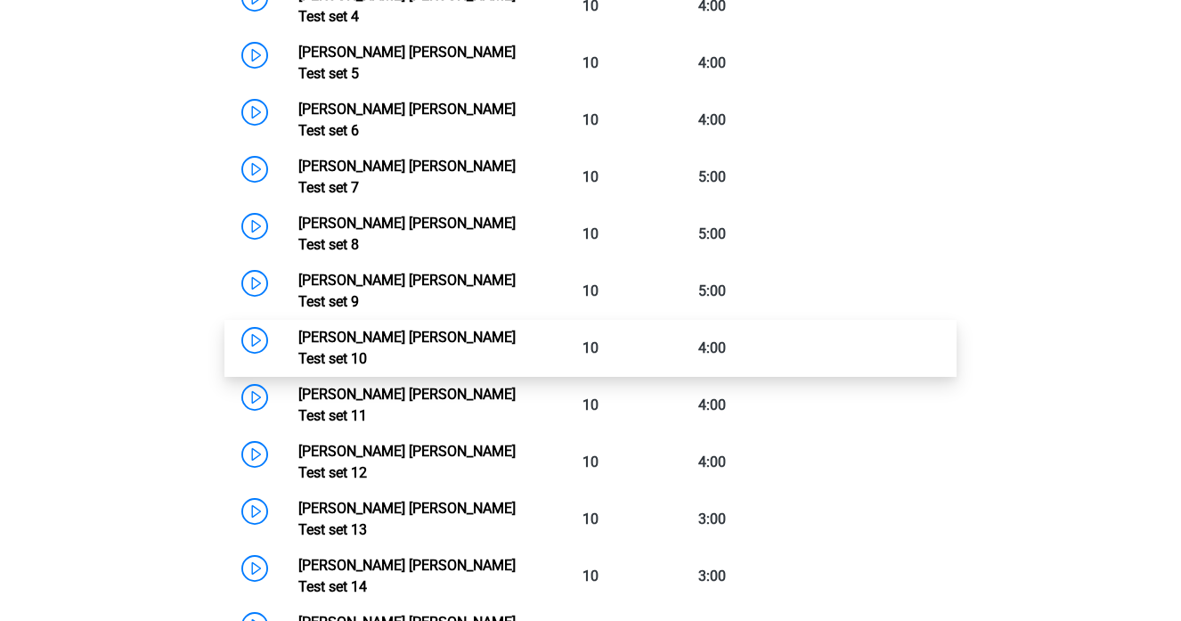
scroll to position [2109, 0]
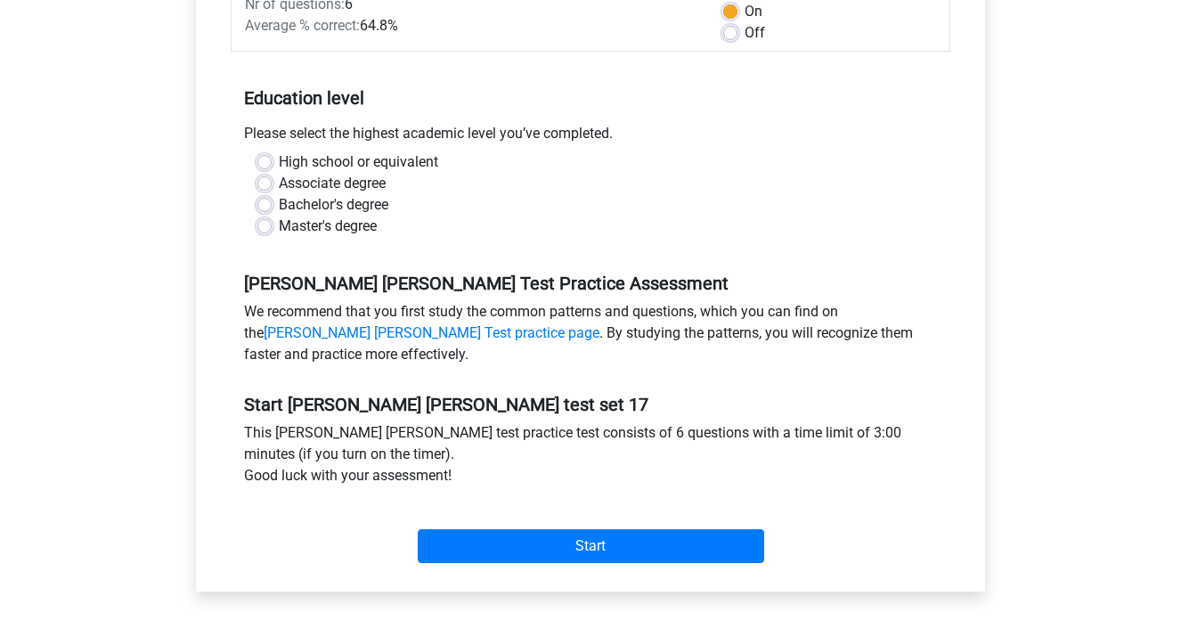
scroll to position [317, 0]
